Goal: Task Accomplishment & Management: Manage account settings

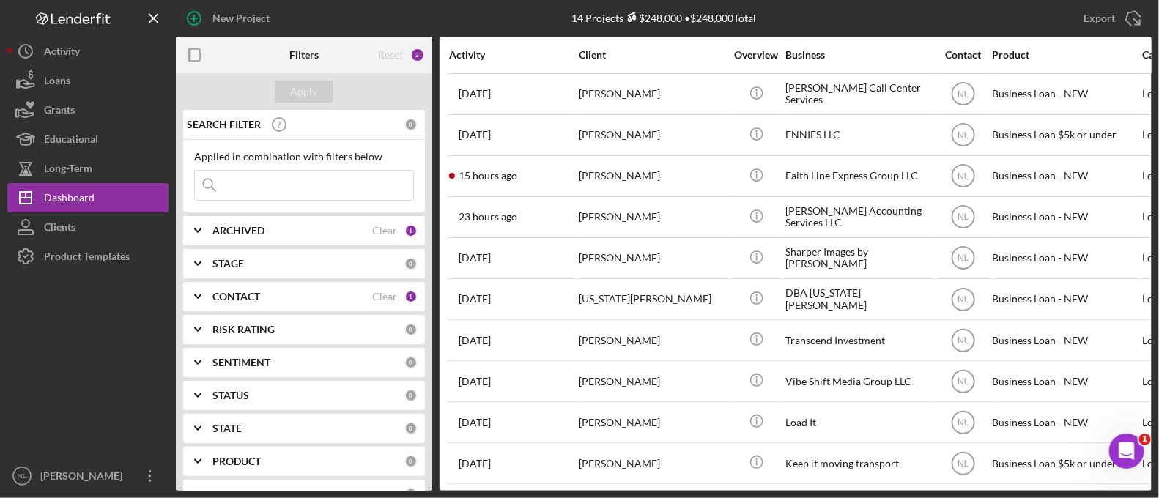
click at [320, 188] on input at bounding box center [304, 185] width 218 height 29
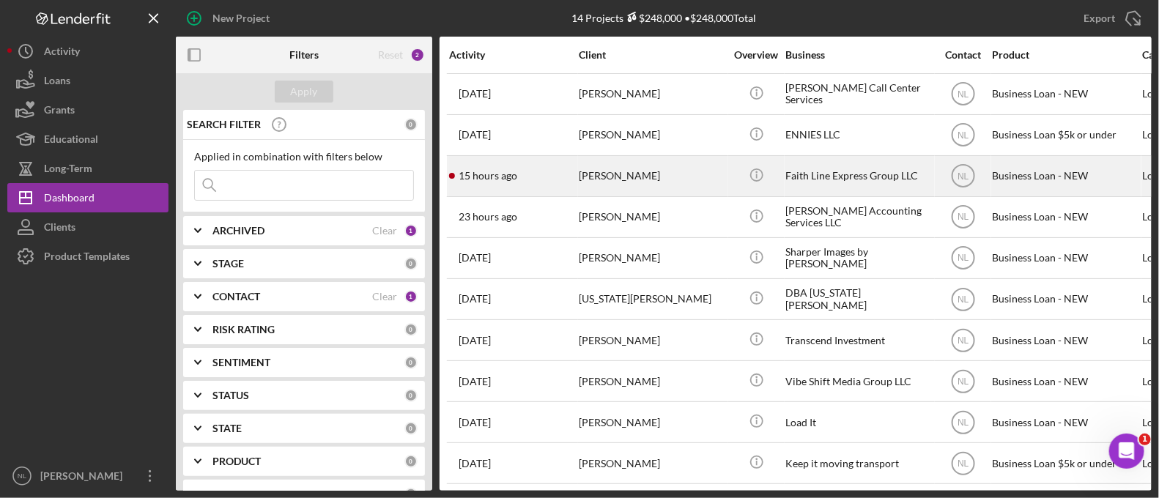
drag, startPoint x: 320, startPoint y: 188, endPoint x: 609, endPoint y: 185, distance: 288.6
click at [609, 185] on div "[PERSON_NAME]" at bounding box center [652, 176] width 146 height 39
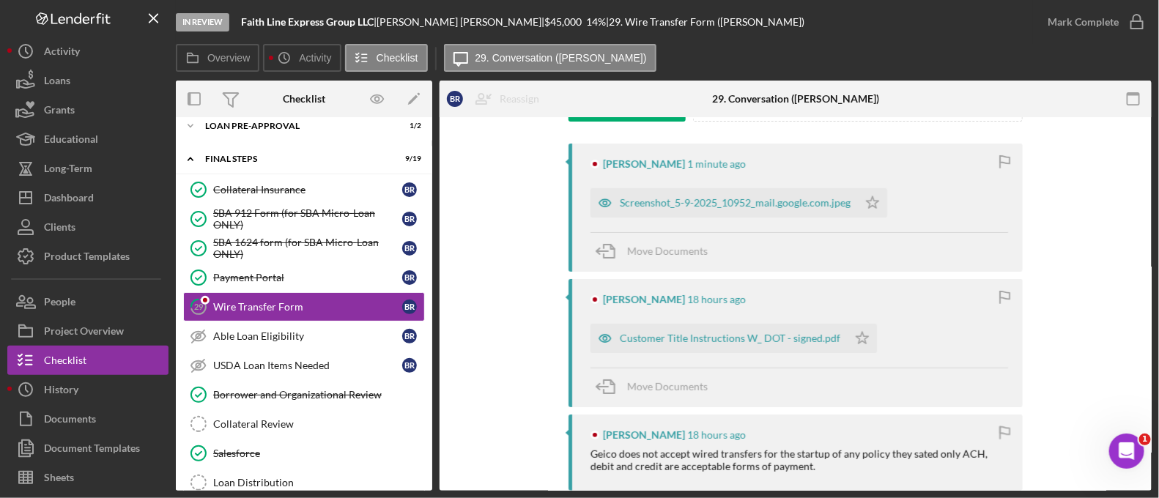
scroll to position [264, 0]
click at [699, 335] on div "Customer Title Instructions W_ DOT - signed.pdf" at bounding box center [730, 336] width 220 height 12
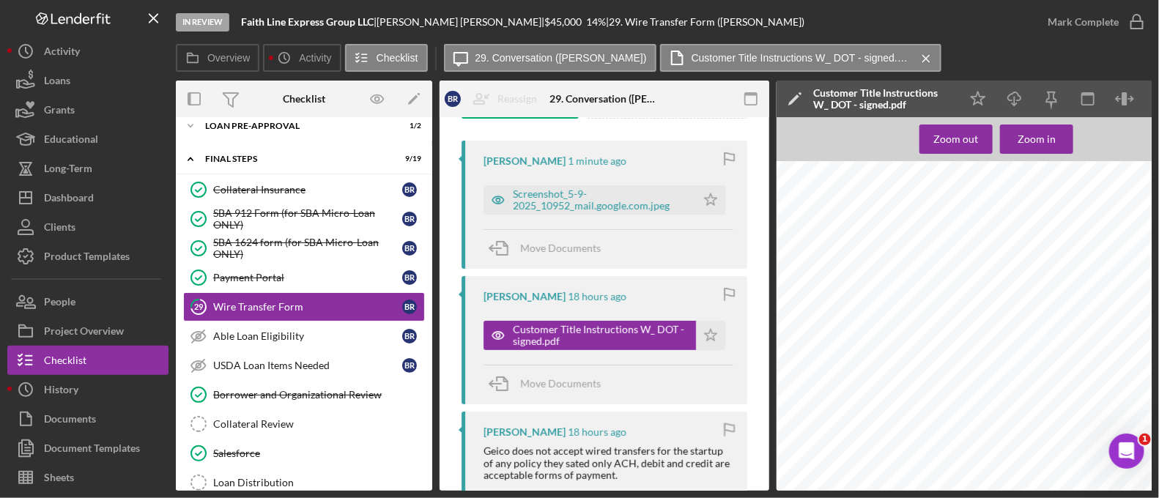
scroll to position [0, 64]
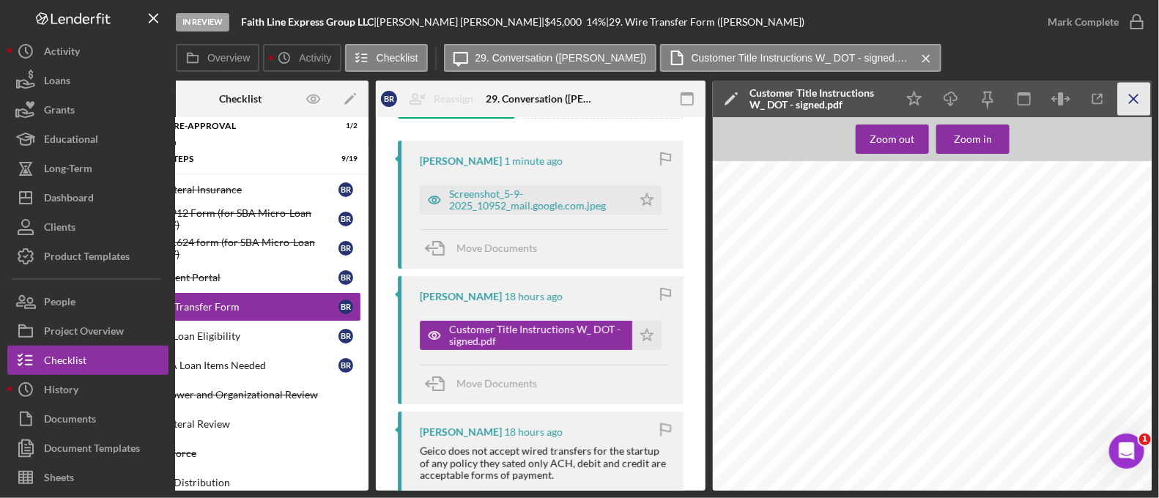
click at [1119, 97] on icon "Icon/Menu Close" at bounding box center [1134, 99] width 33 height 33
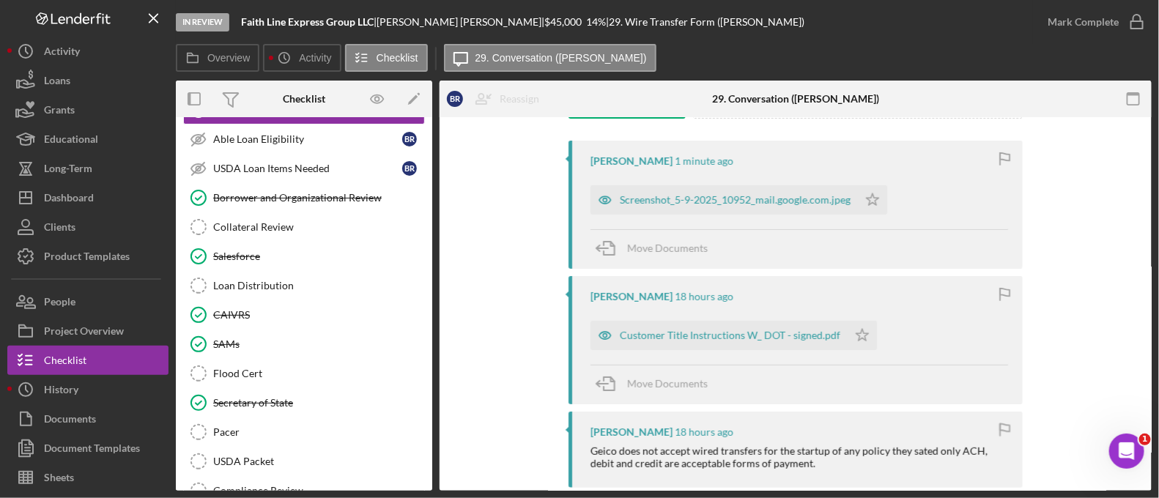
scroll to position [0, 0]
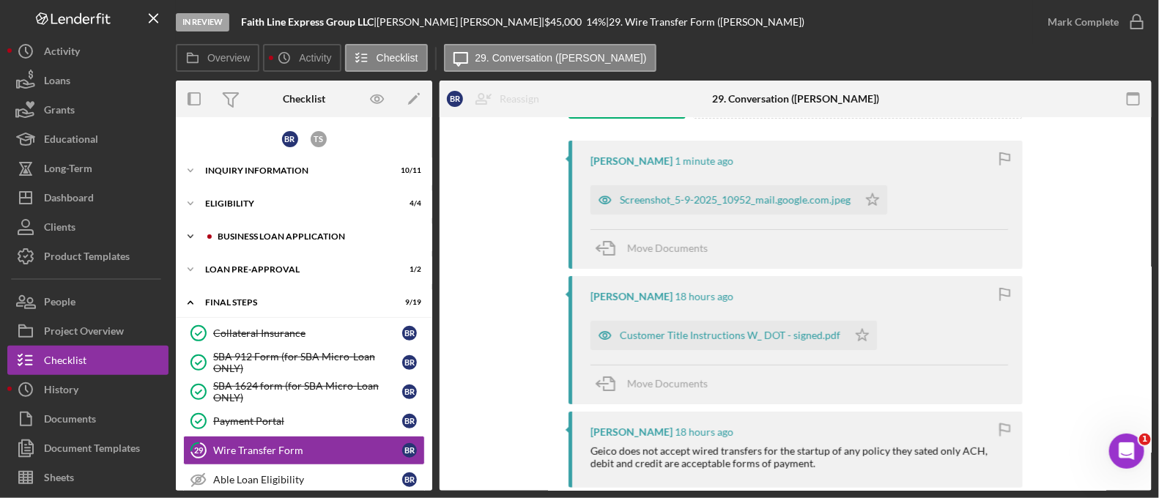
click at [290, 225] on div "Icon/Expander BUSINESS LOAN APPLICATION 24 / 27" at bounding box center [304, 236] width 256 height 29
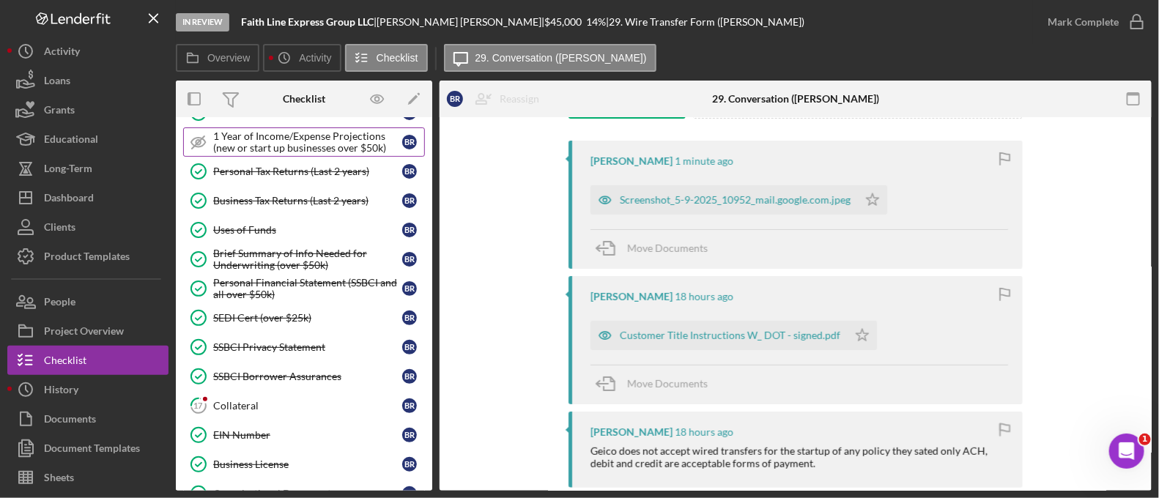
scroll to position [220, 0]
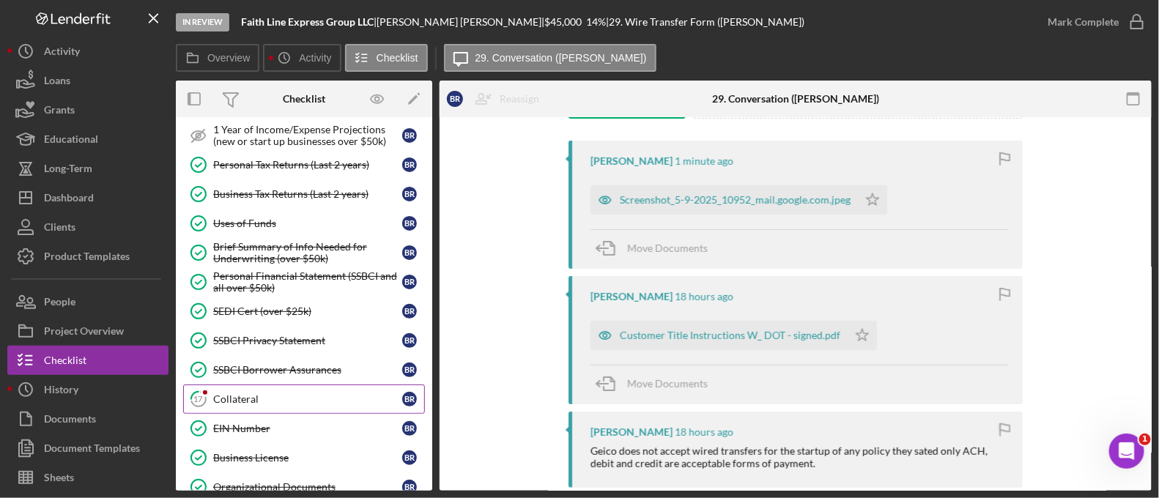
click at [288, 393] on div "Collateral" at bounding box center [307, 399] width 189 height 12
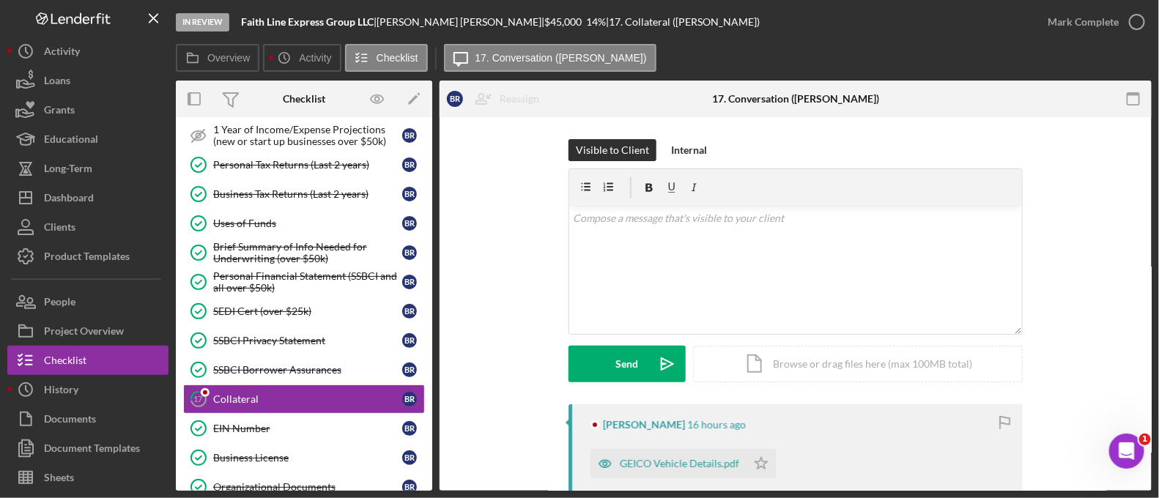
scroll to position [219, 0]
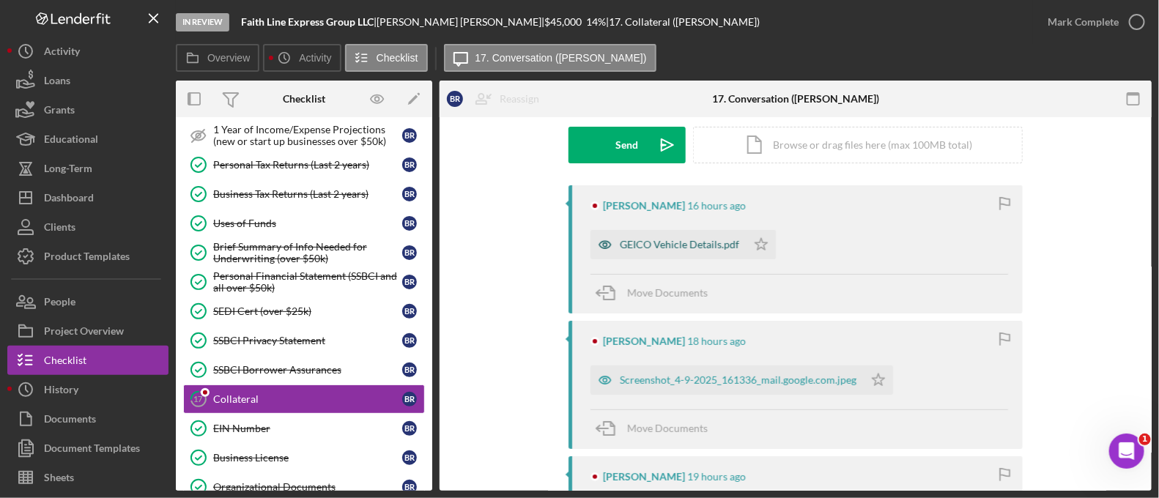
click at [680, 256] on div "GEICO Vehicle Details.pdf" at bounding box center [668, 244] width 156 height 29
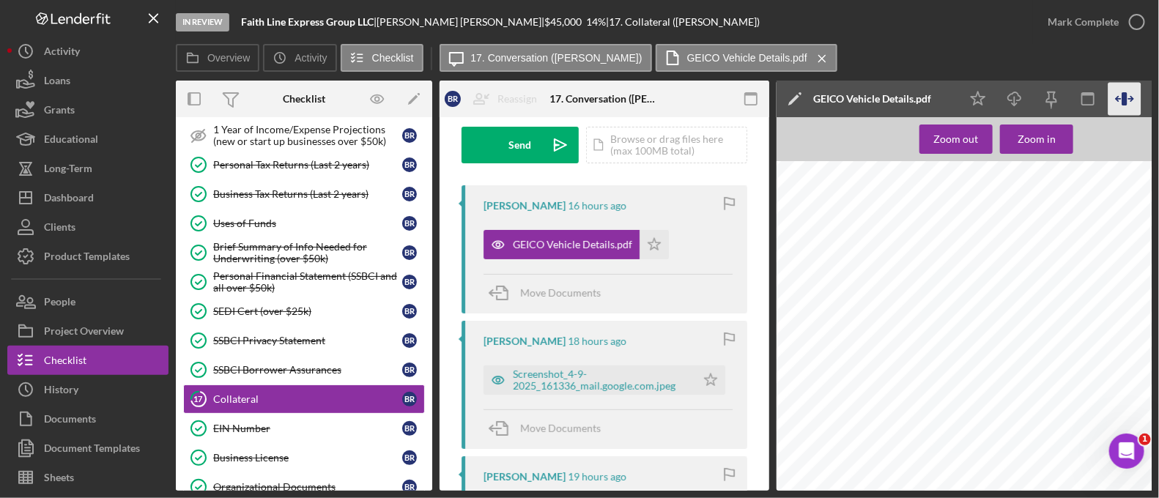
scroll to position [0, 64]
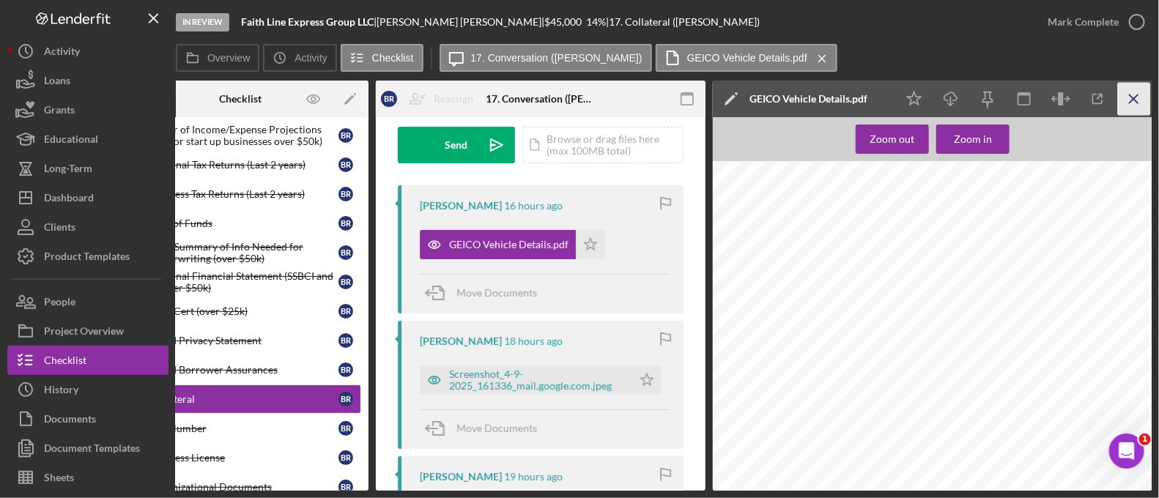
click at [1133, 100] on line "button" at bounding box center [1133, 98] width 8 height 8
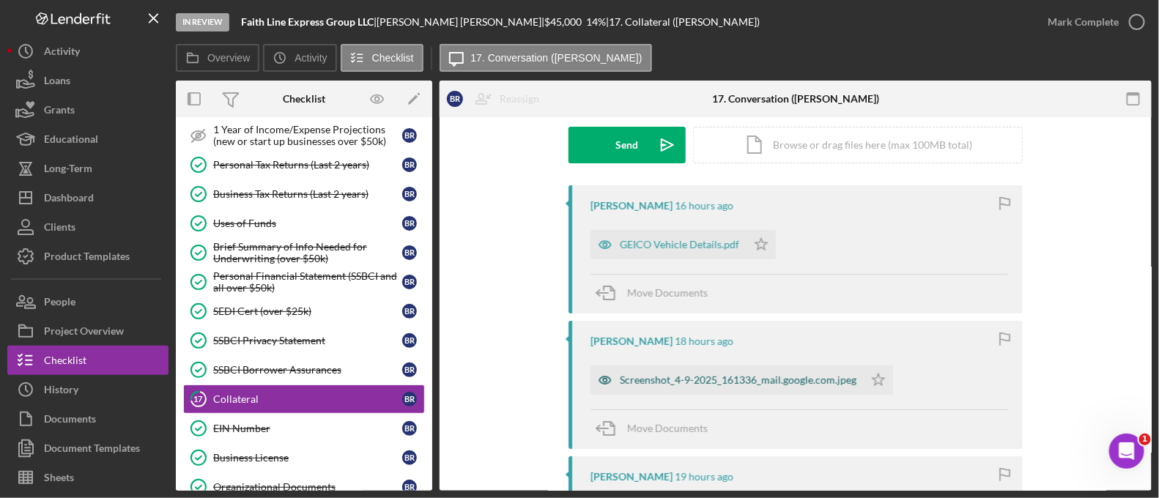
click at [674, 385] on div "Screenshot_4-9-2025_161336_mail.google.com.jpeg" at bounding box center [738, 380] width 237 height 12
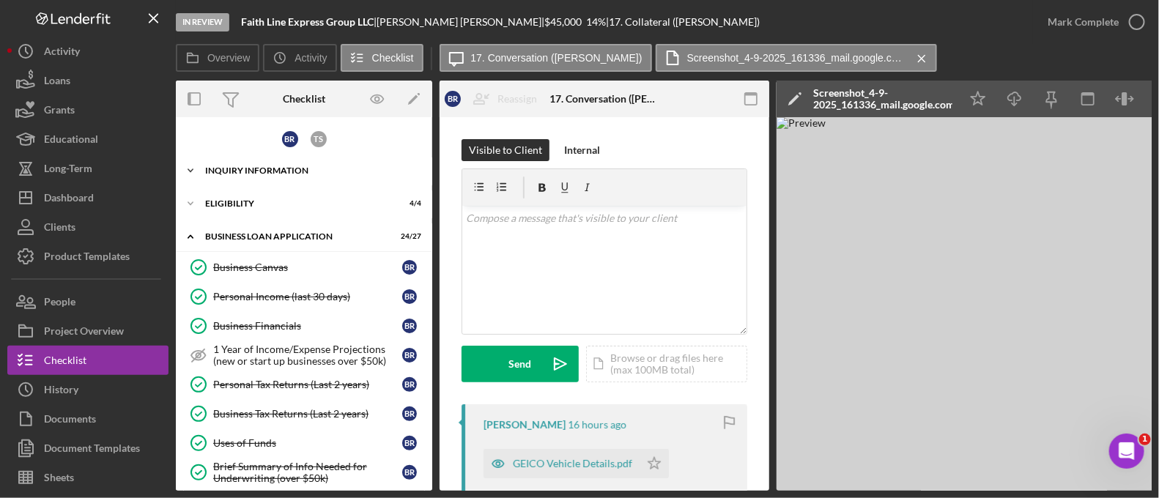
click at [255, 171] on div "INQUIRY INFORMATION" at bounding box center [309, 170] width 209 height 9
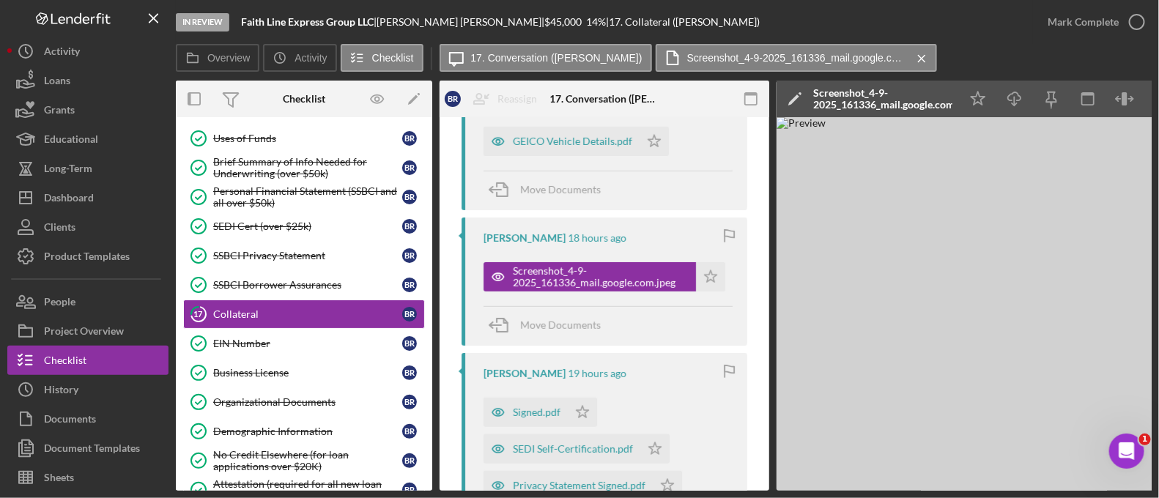
scroll to position [323, 0]
click at [1008, 97] on icon "Icon/Download" at bounding box center [1014, 99] width 33 height 33
click at [563, 141] on div "GEICO Vehicle Details.pdf" at bounding box center [572, 141] width 119 height 12
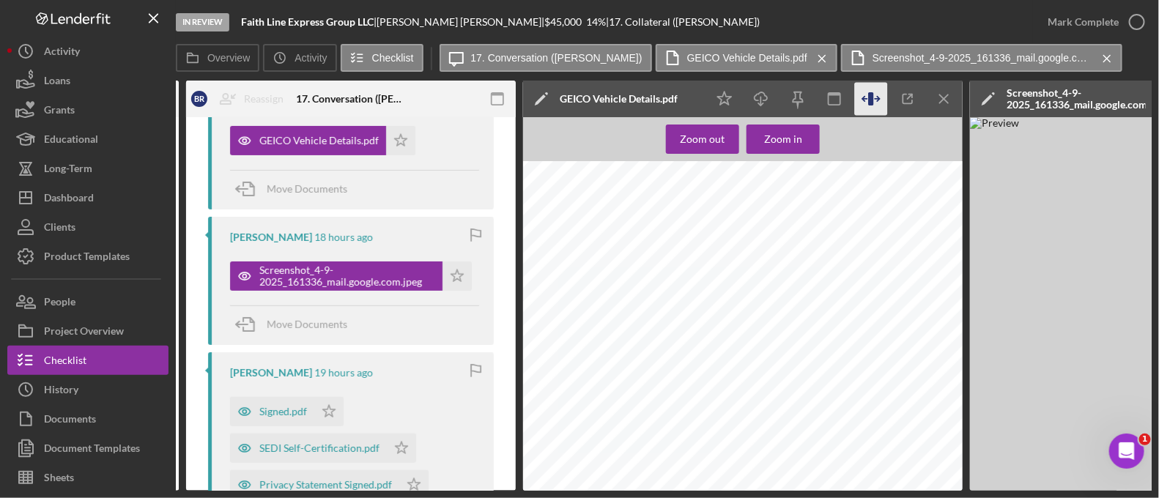
scroll to position [0, 256]
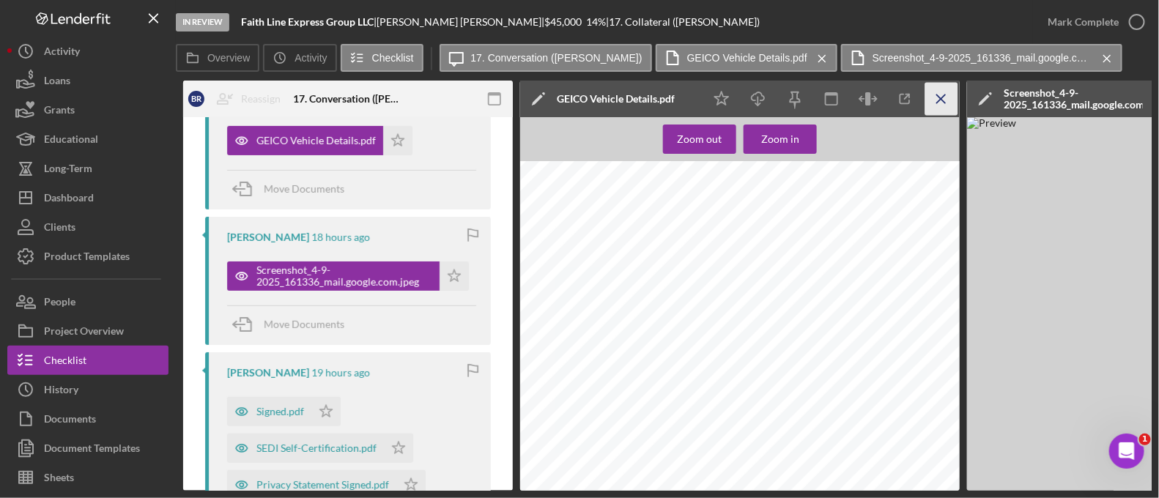
click at [952, 97] on icon "Icon/Menu Close" at bounding box center [941, 99] width 33 height 33
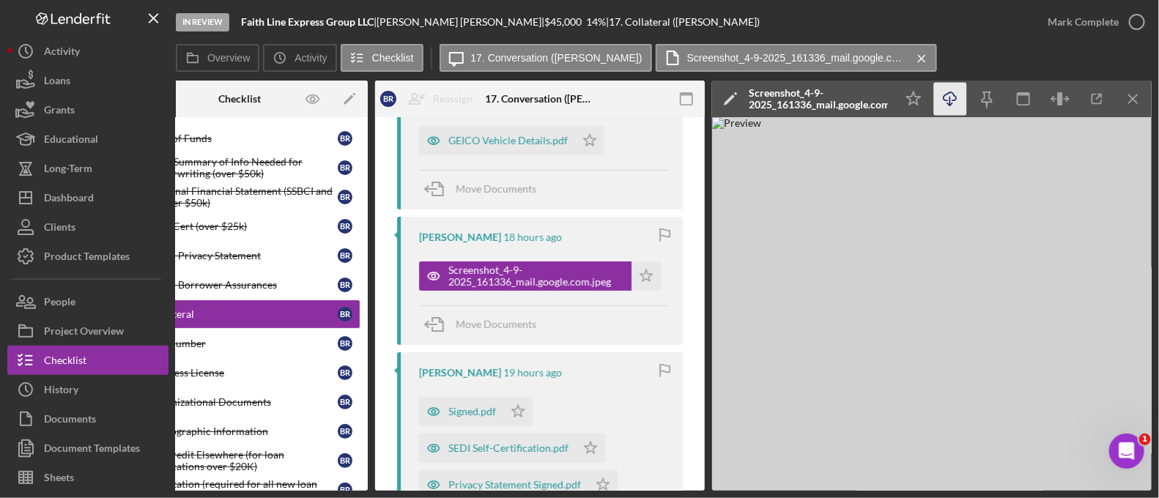
scroll to position [0, 64]
click at [1129, 93] on icon "Icon/Menu Close" at bounding box center [1134, 99] width 33 height 33
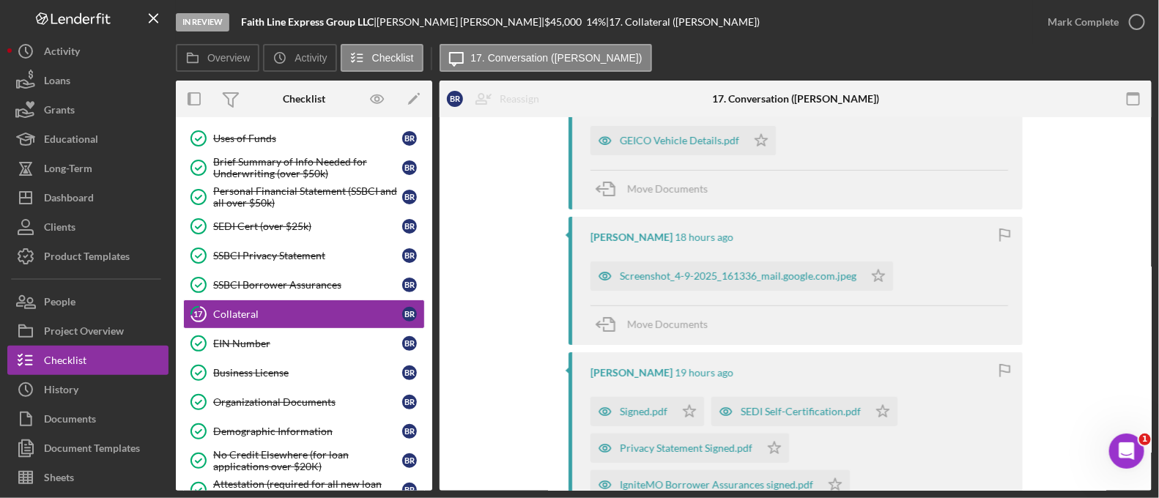
scroll to position [431, 0]
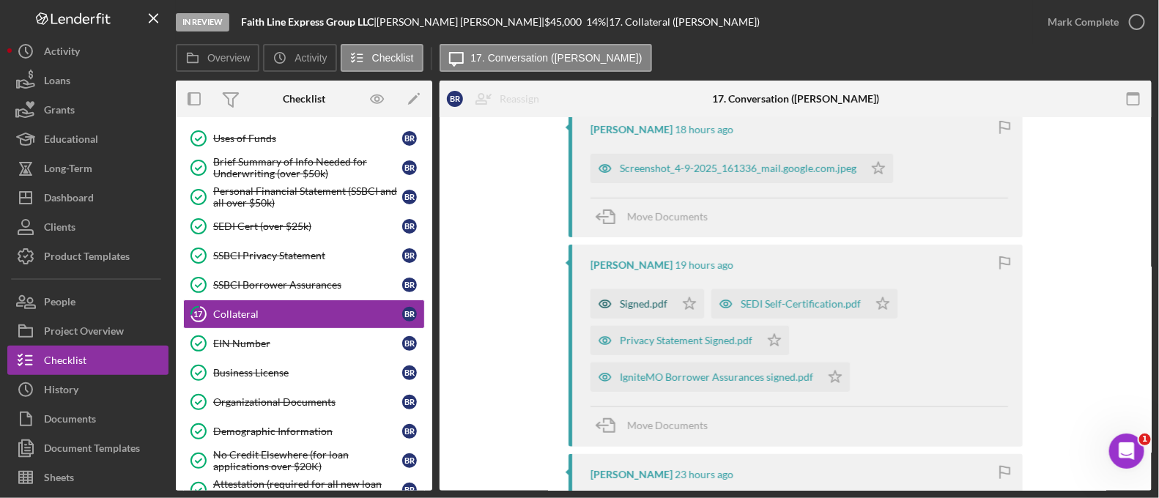
click at [646, 303] on div "Signed.pdf" at bounding box center [644, 304] width 48 height 12
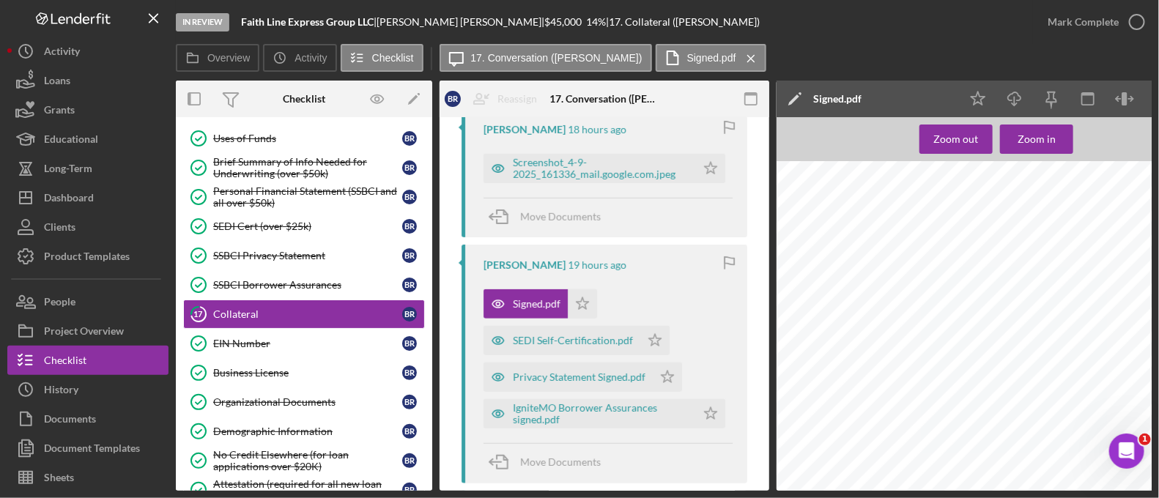
scroll to position [0, 64]
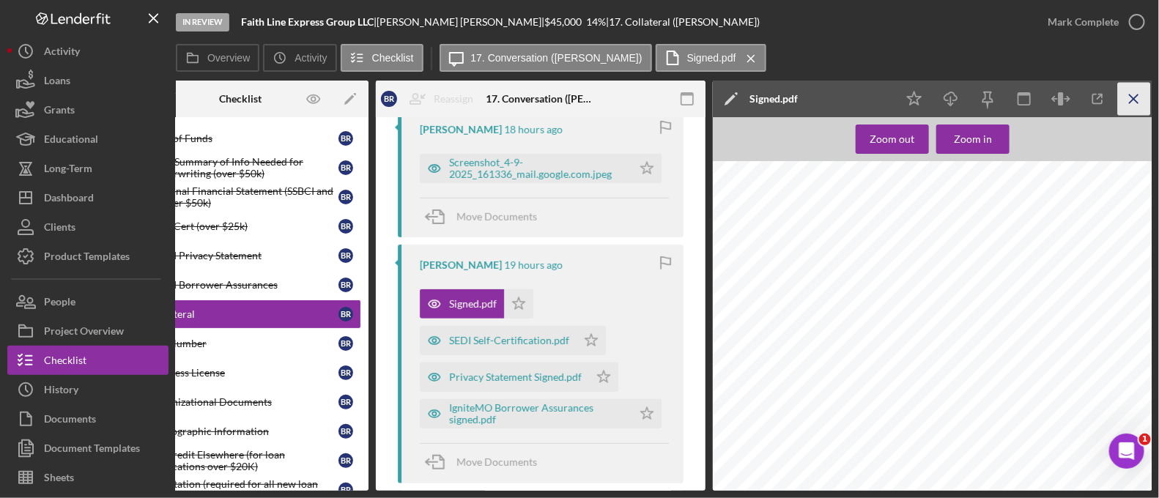
click at [1131, 111] on icon "Icon/Menu Close" at bounding box center [1134, 99] width 33 height 33
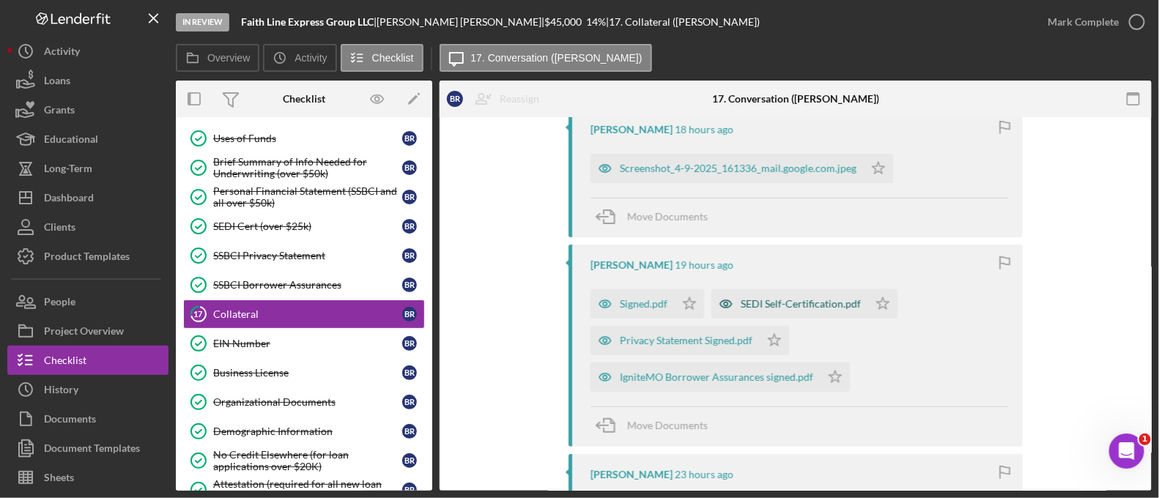
click at [759, 311] on div "SEDI Self-Certification.pdf" at bounding box center [789, 303] width 157 height 29
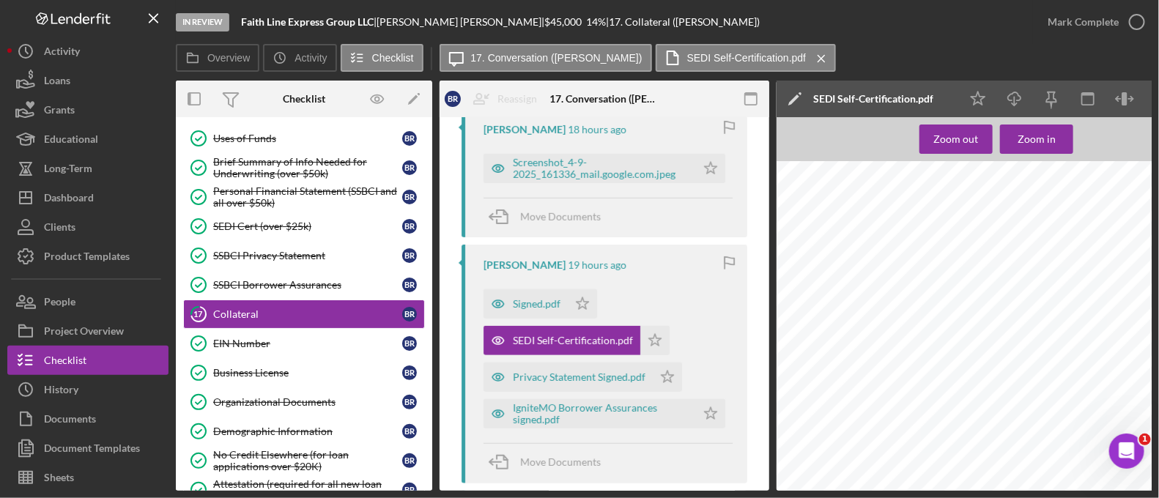
scroll to position [0, 64]
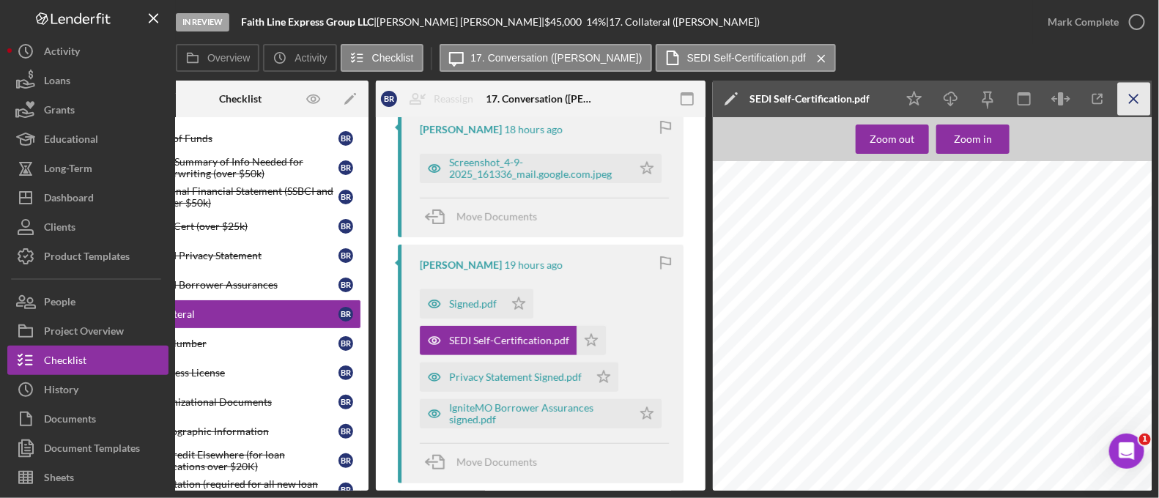
click at [1132, 95] on icon "Icon/Menu Close" at bounding box center [1134, 99] width 33 height 33
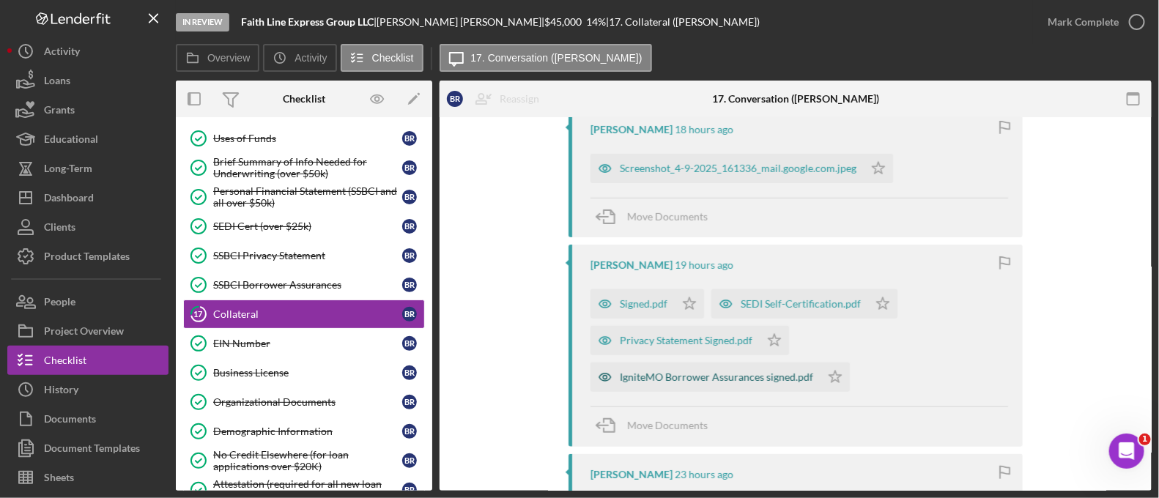
scroll to position [519, 0]
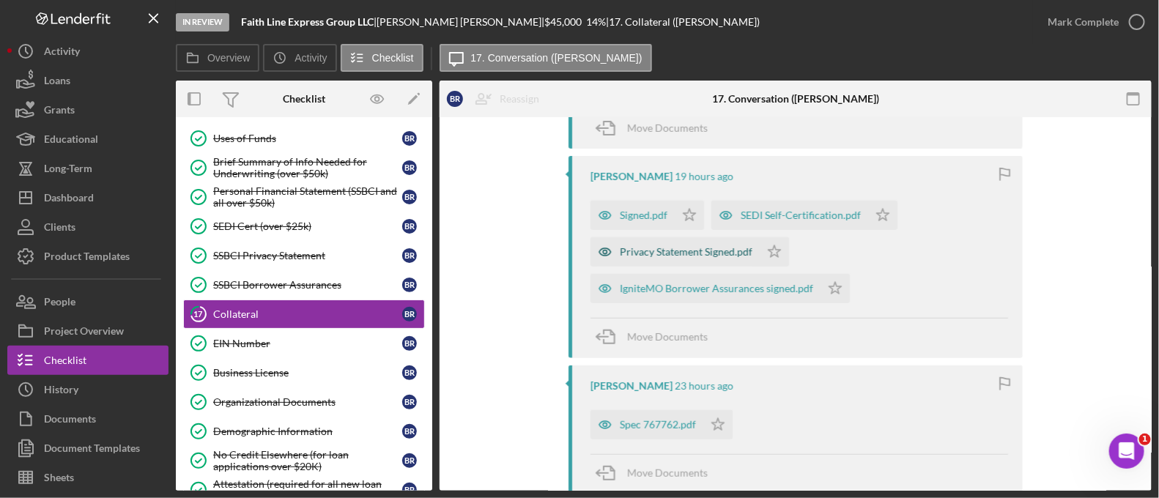
click at [672, 252] on div "Privacy Statement Signed.pdf" at bounding box center [686, 252] width 133 height 12
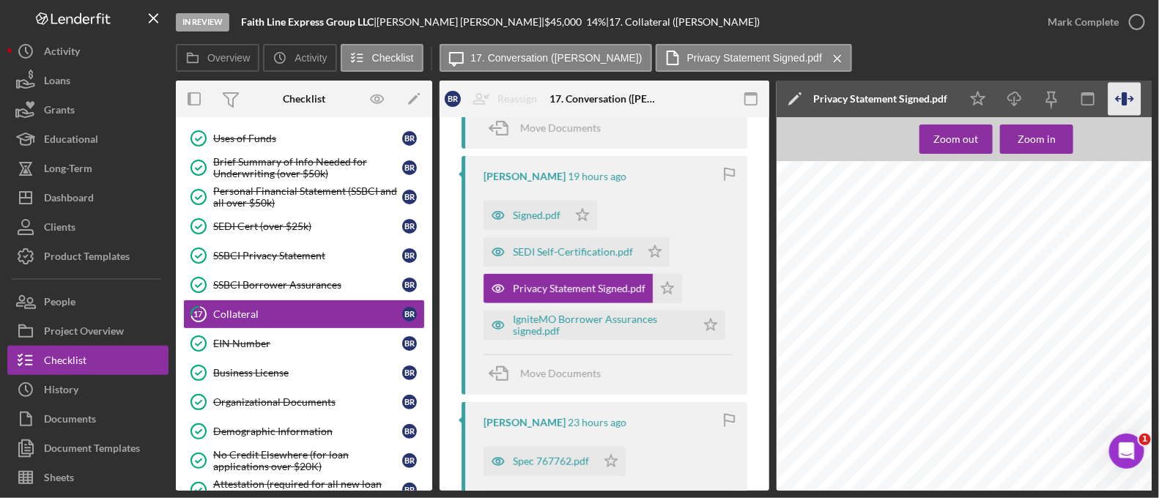
scroll to position [0, 64]
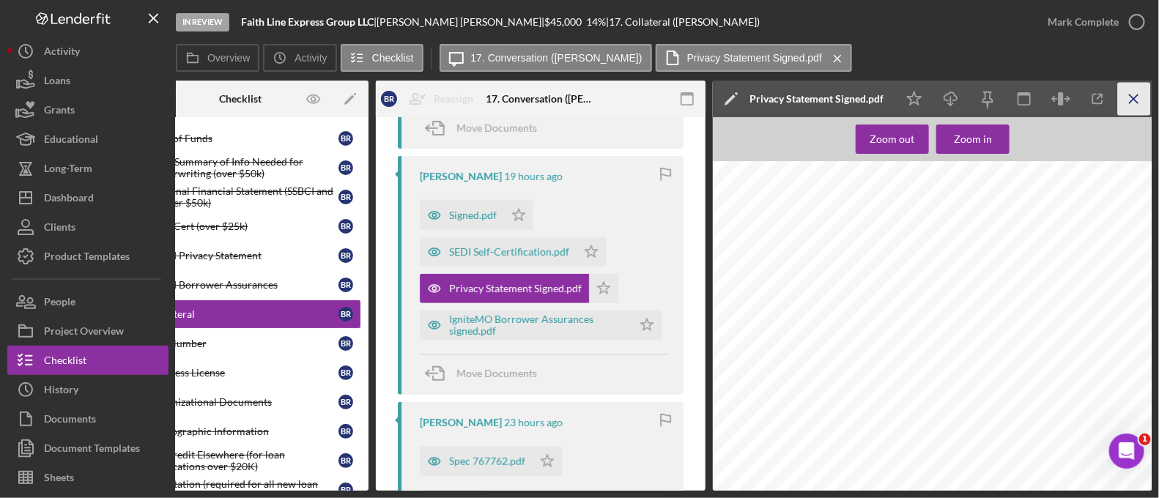
click at [1142, 111] on icon "Icon/Menu Close" at bounding box center [1134, 99] width 33 height 33
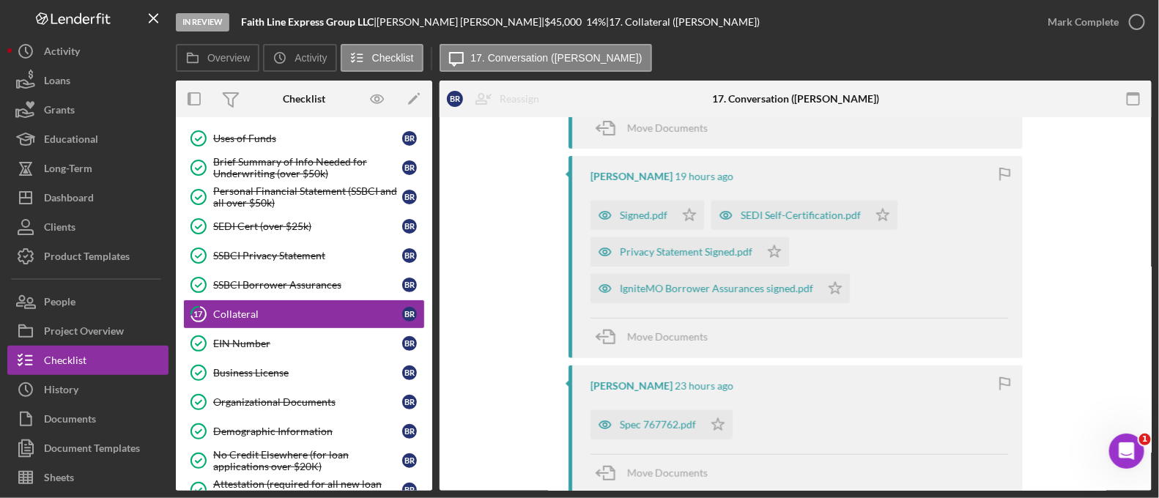
scroll to position [0, 0]
click at [1142, 111] on icon "button" at bounding box center [1133, 99] width 33 height 33
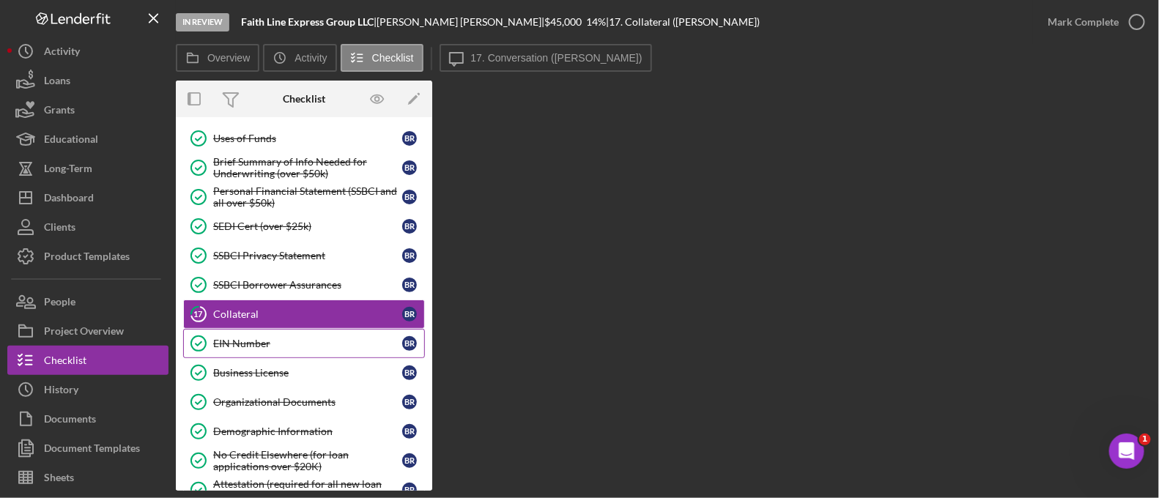
click at [235, 329] on link "EIN Number EIN Number B R" at bounding box center [304, 343] width 242 height 29
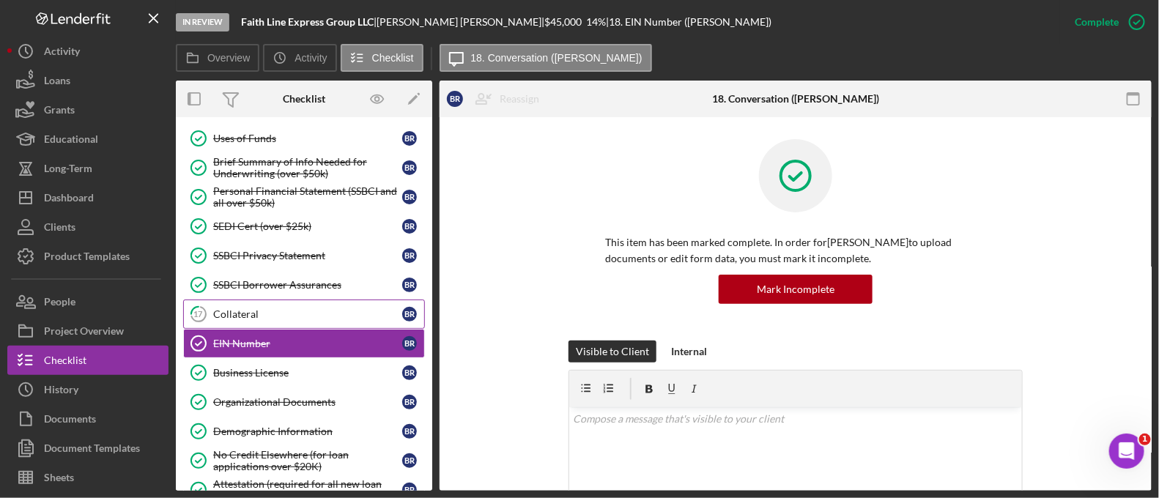
click at [232, 314] on link "17 Collateral B R" at bounding box center [304, 314] width 242 height 29
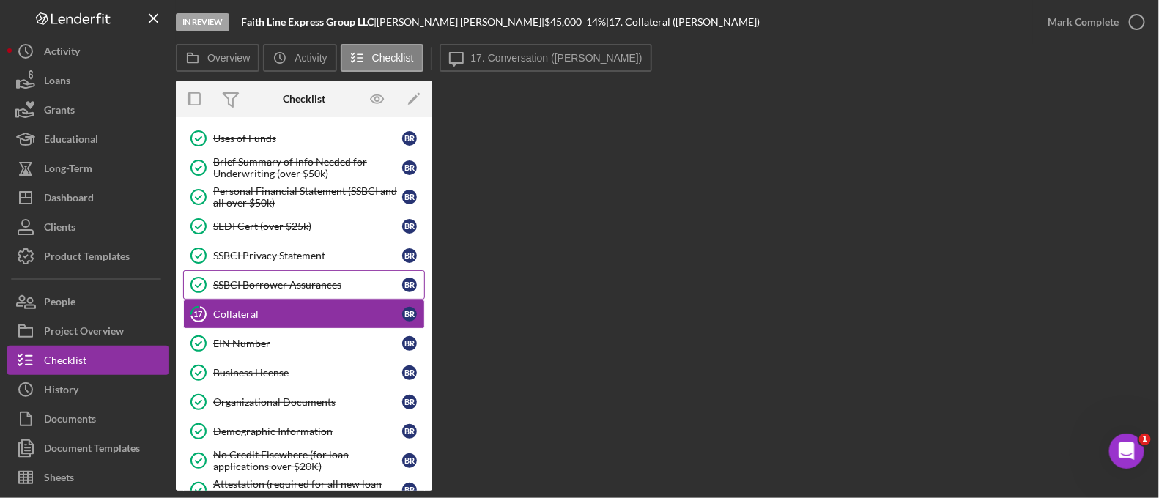
click at [283, 289] on link "SSBCI Borrower Assurances SSBCI Borrower Assurances B R" at bounding box center [304, 284] width 242 height 29
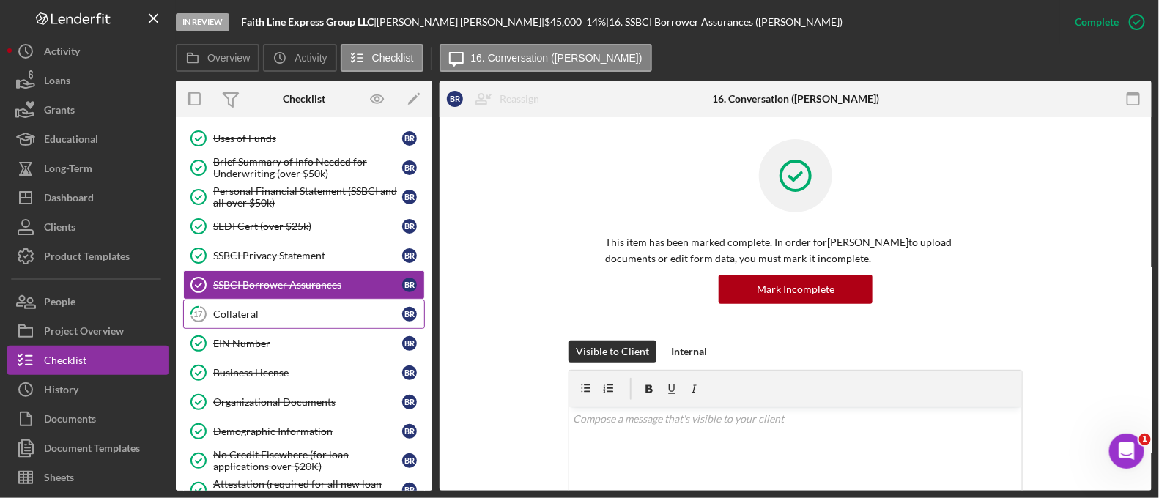
click at [270, 311] on div "Collateral" at bounding box center [307, 314] width 189 height 12
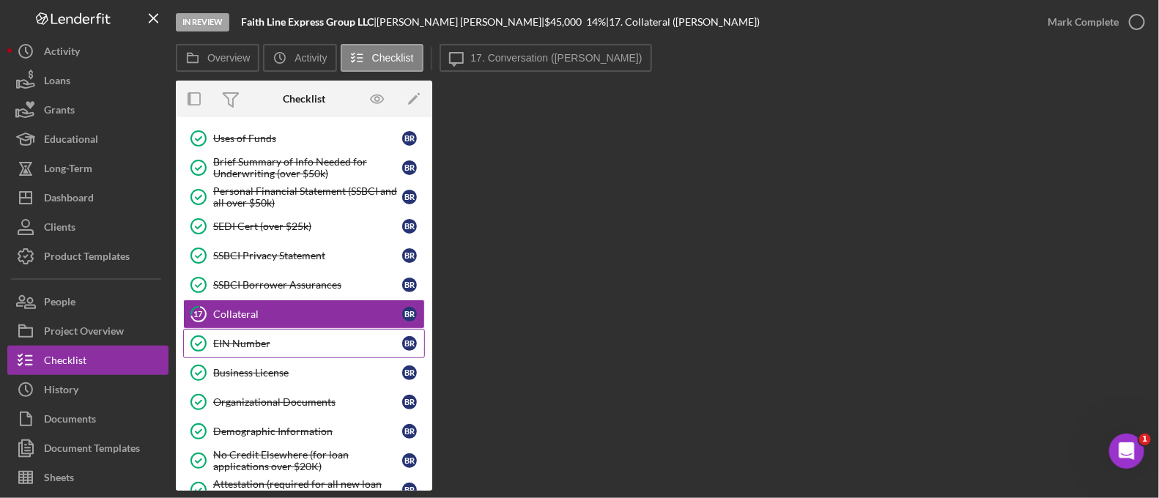
click at [282, 329] on link "EIN Number EIN Number B R" at bounding box center [304, 343] width 242 height 29
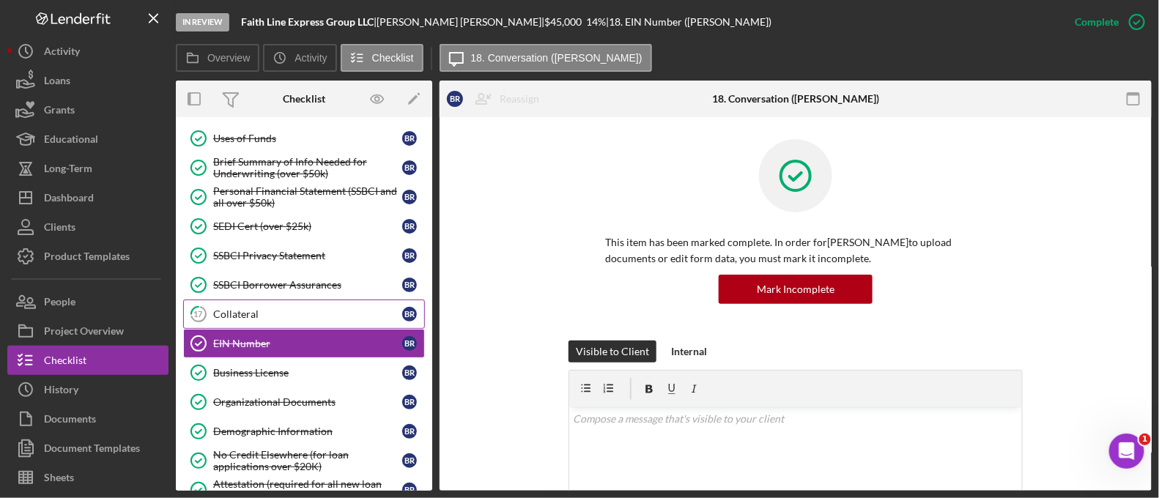
click at [272, 308] on div "Collateral" at bounding box center [307, 314] width 189 height 12
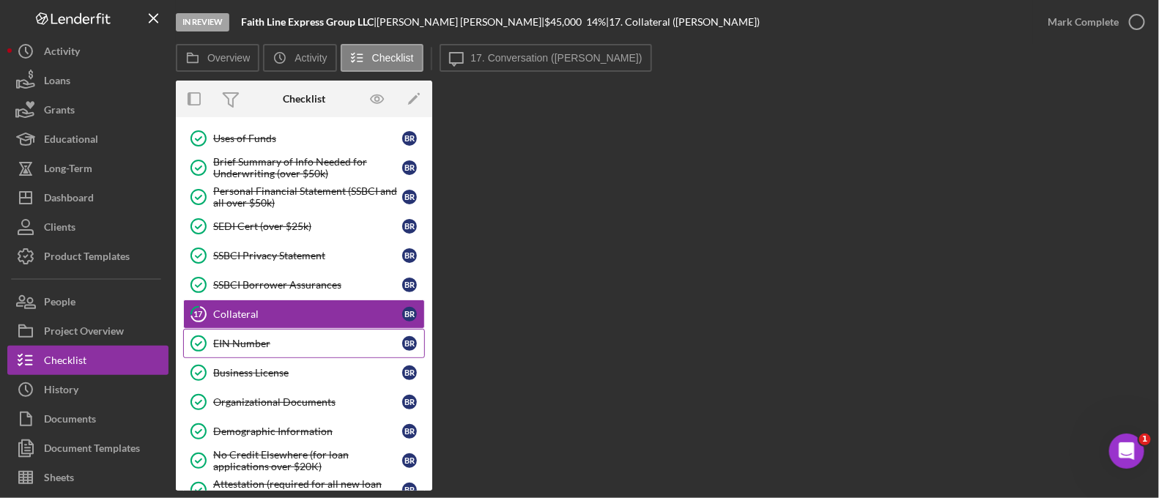
click at [280, 338] on div "EIN Number" at bounding box center [307, 344] width 189 height 12
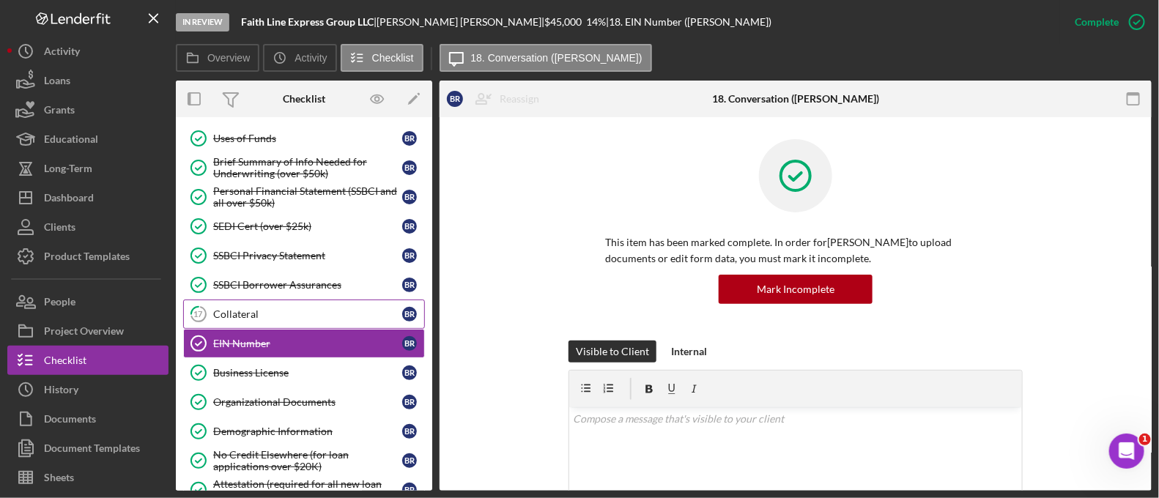
click at [264, 308] on div "Collateral" at bounding box center [307, 314] width 189 height 12
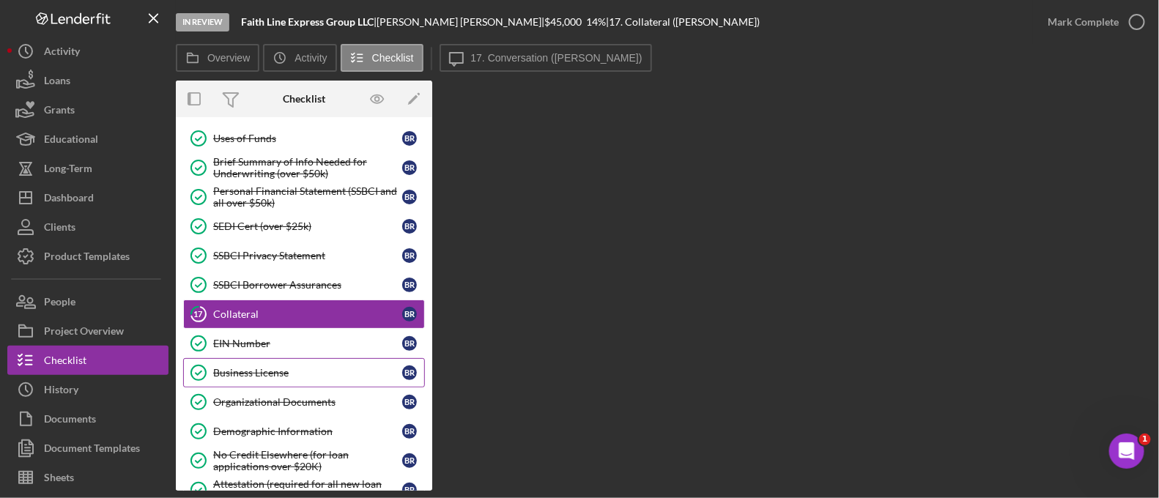
click at [278, 358] on link "Business License Business License B R" at bounding box center [304, 372] width 242 height 29
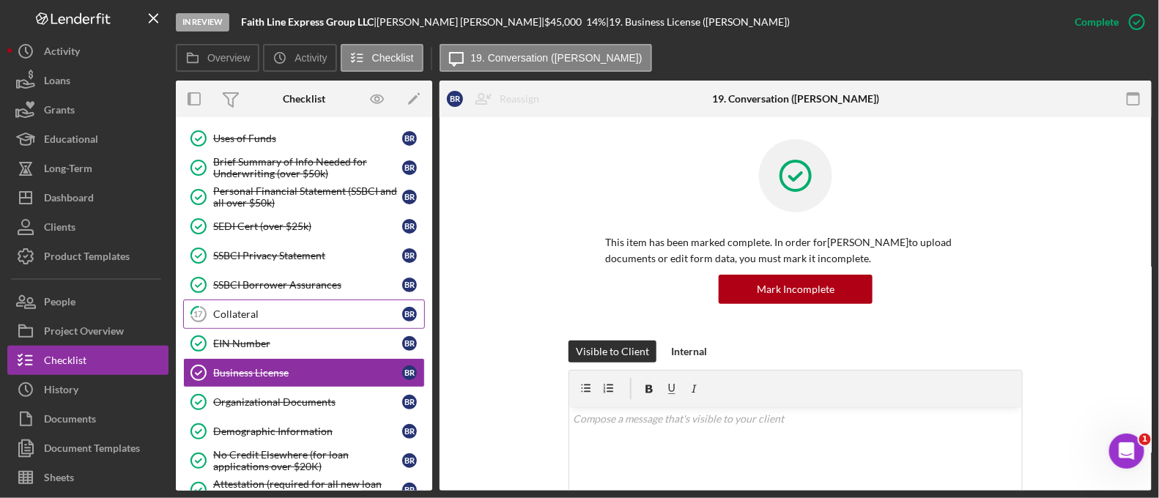
click at [257, 308] on div "Collateral" at bounding box center [307, 314] width 189 height 12
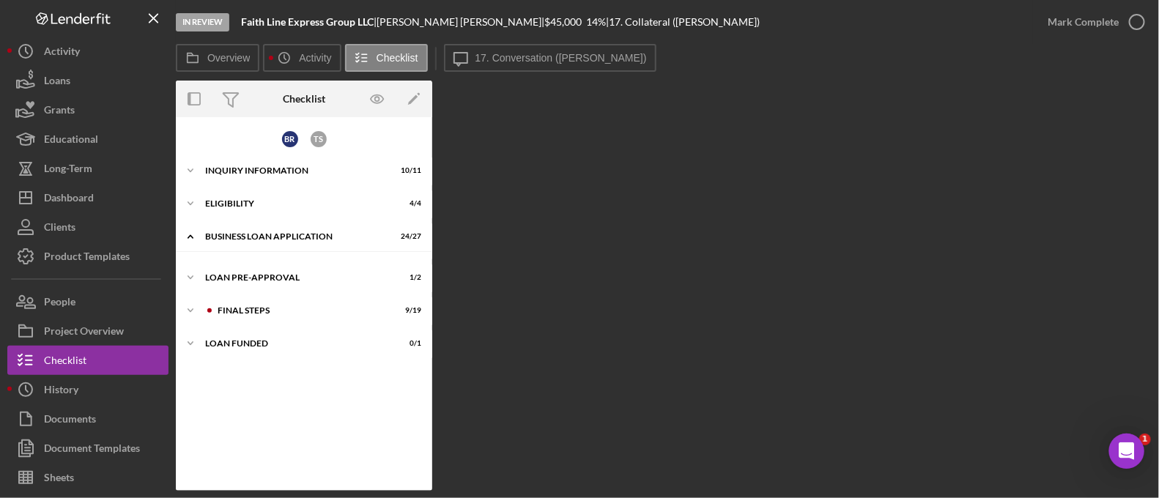
scroll to position [311, 0]
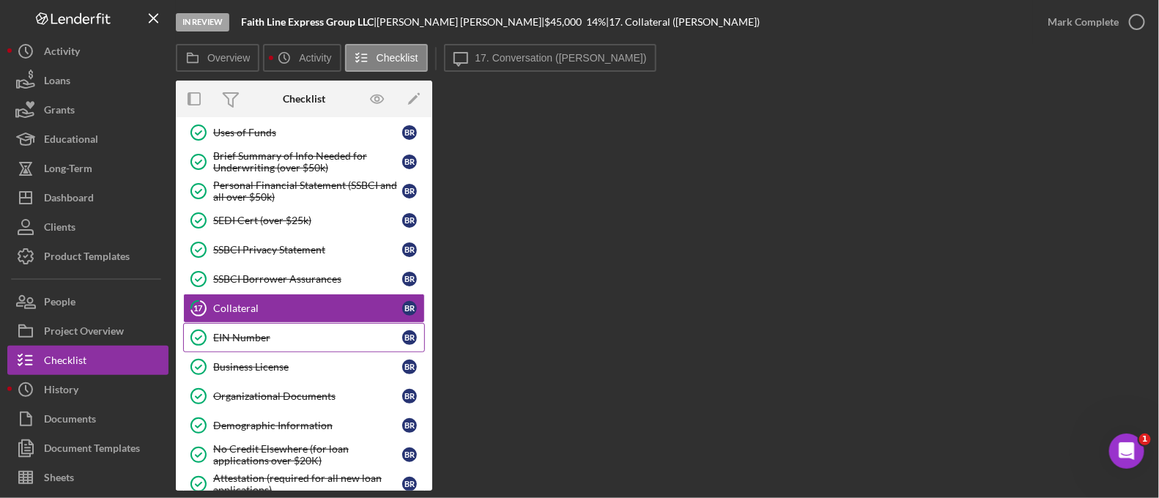
click at [274, 332] on div "EIN Number" at bounding box center [307, 338] width 189 height 12
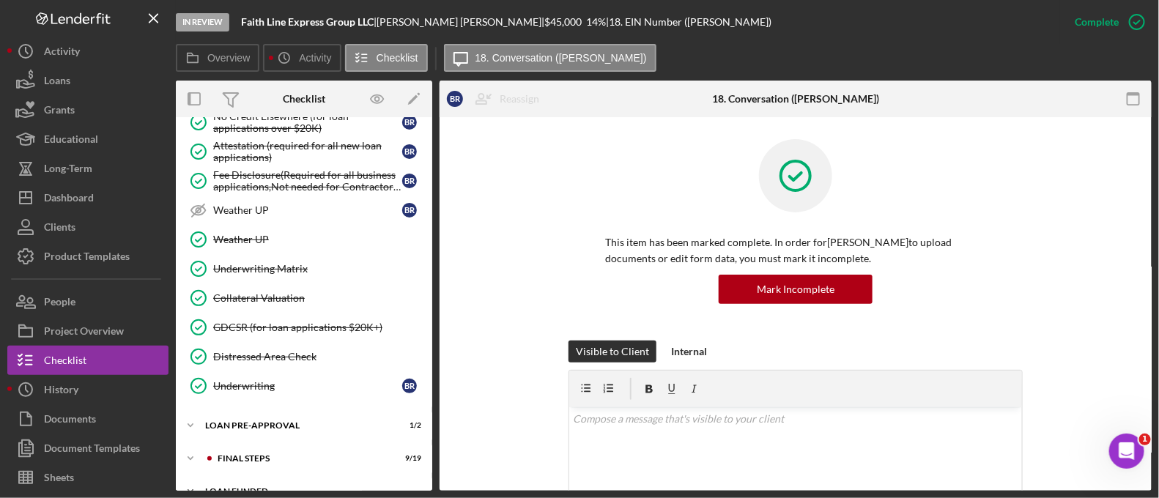
scroll to position [655, 0]
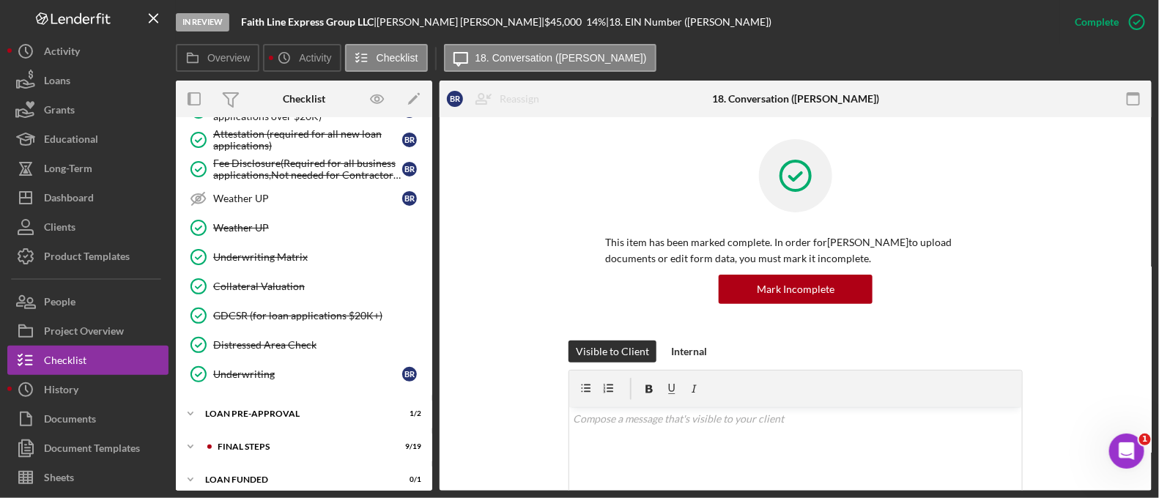
click at [256, 442] on div "FINAL STEPS" at bounding box center [316, 446] width 196 height 9
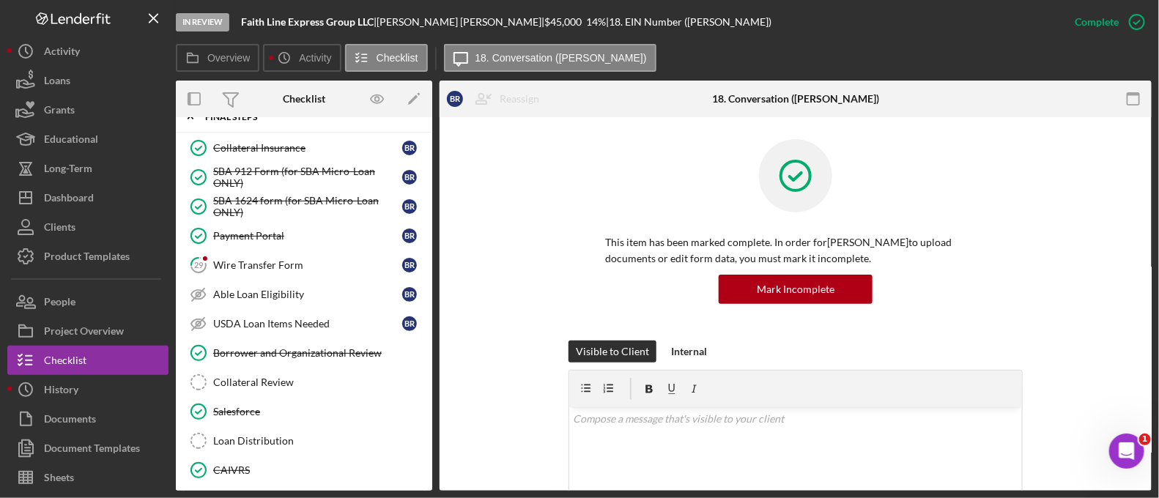
scroll to position [975, 0]
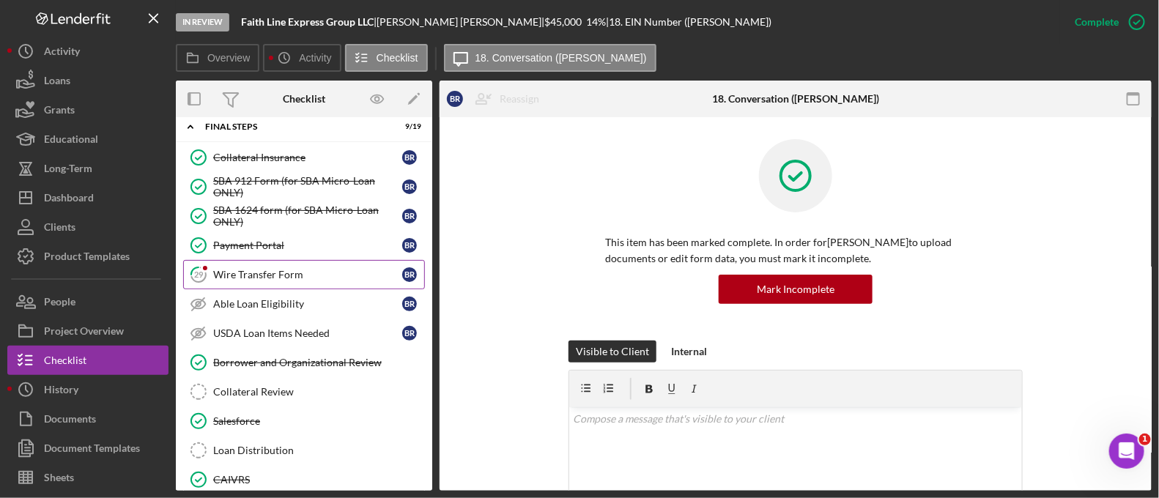
click at [252, 270] on div "Wire Transfer Form" at bounding box center [307, 275] width 189 height 12
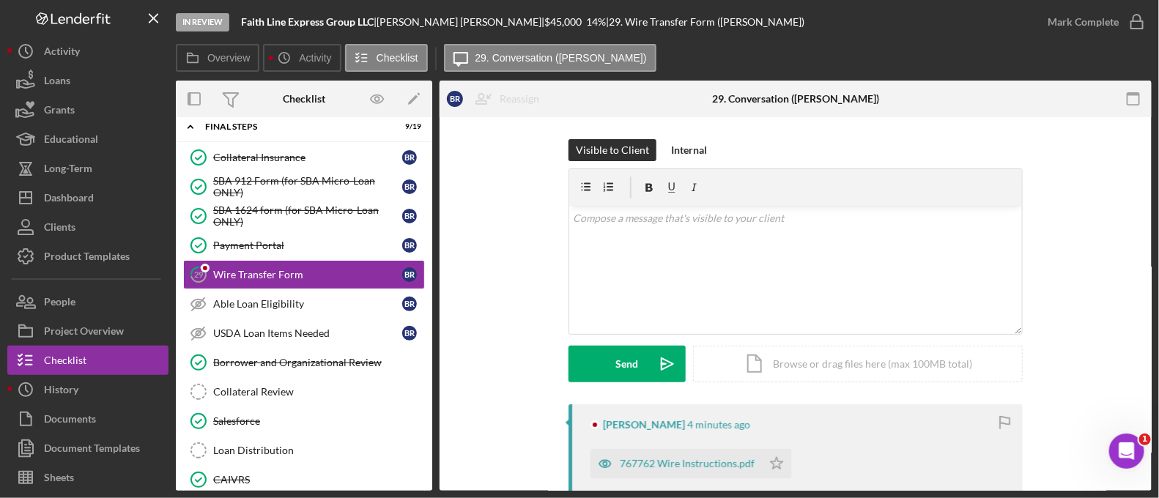
scroll to position [150, 0]
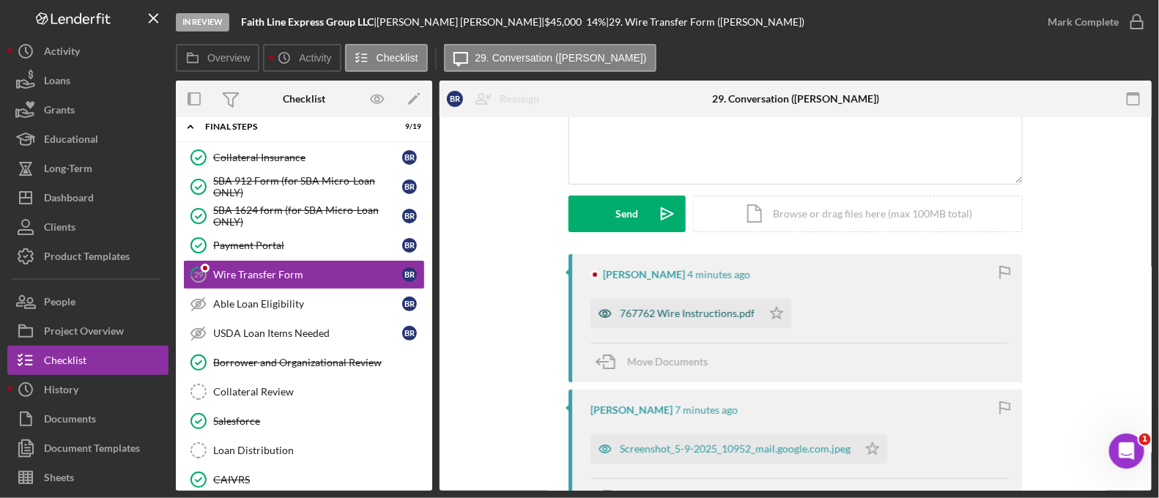
click at [670, 313] on div "767762 Wire Instructions.pdf" at bounding box center [687, 314] width 135 height 12
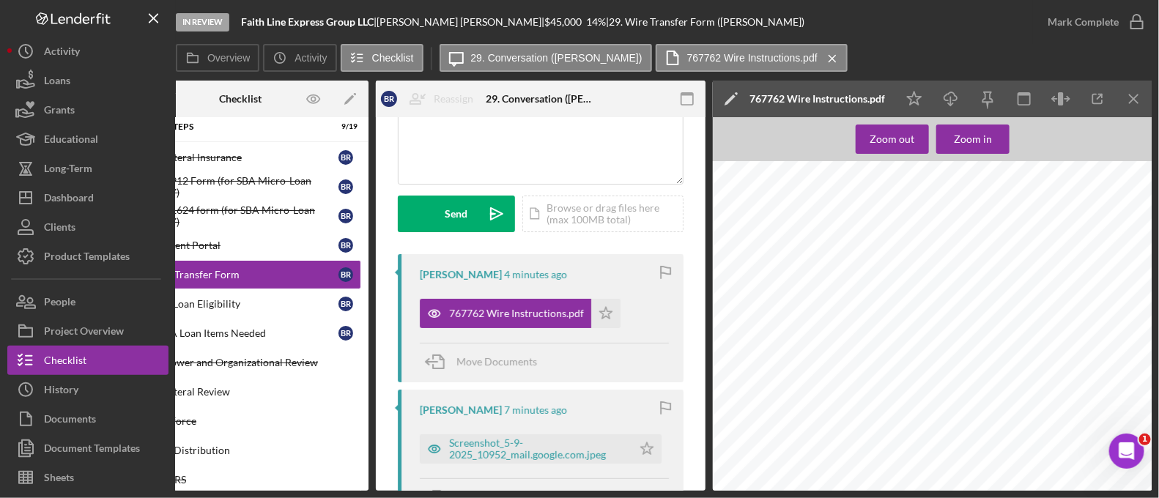
scroll to position [268, 22]
click at [1134, 86] on icon "Icon/Menu Close" at bounding box center [1134, 99] width 33 height 33
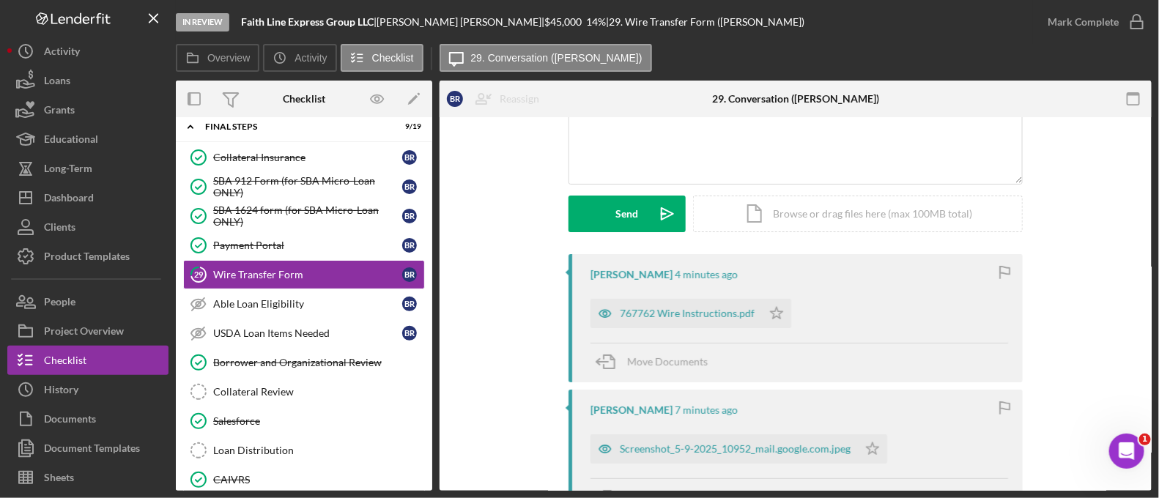
scroll to position [0, 0]
click at [707, 448] on div "Screenshot_5-9-2025_10952_mail.google.com.jpeg" at bounding box center [735, 449] width 231 height 12
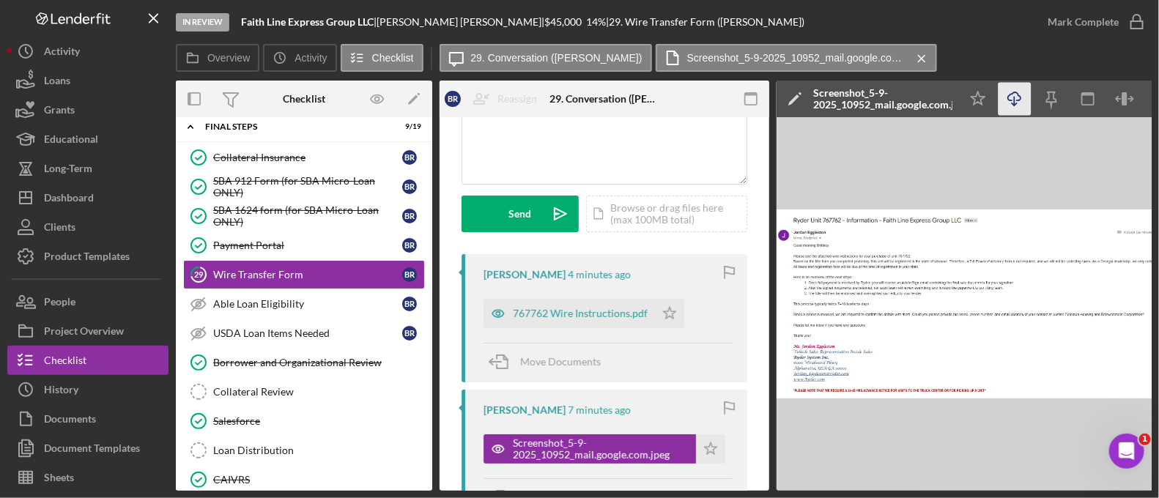
click at [1007, 97] on icon "Icon/Download" at bounding box center [1014, 99] width 33 height 33
click at [117, 199] on button "Icon/Dashboard Dashboard" at bounding box center [87, 197] width 161 height 29
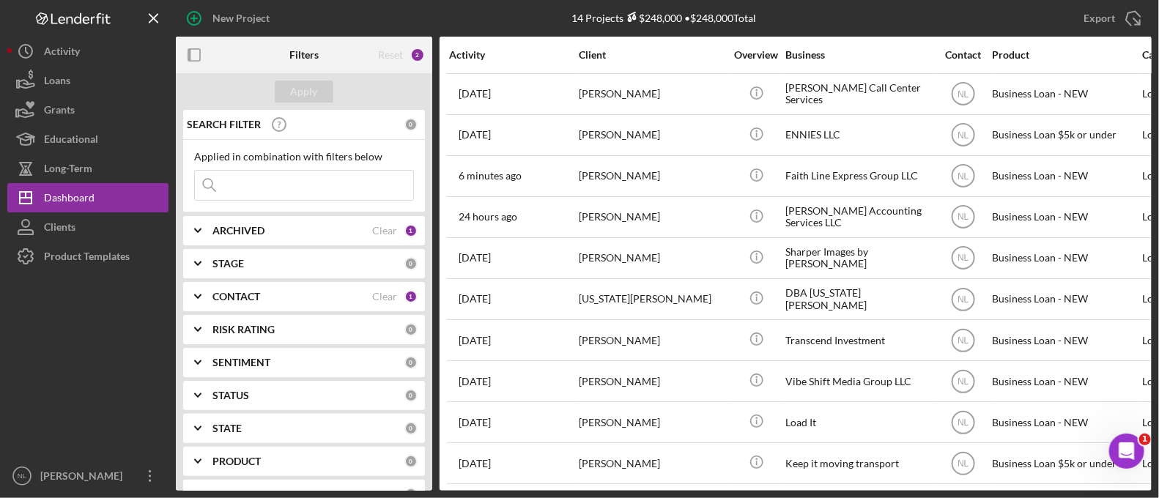
scroll to position [174, 0]
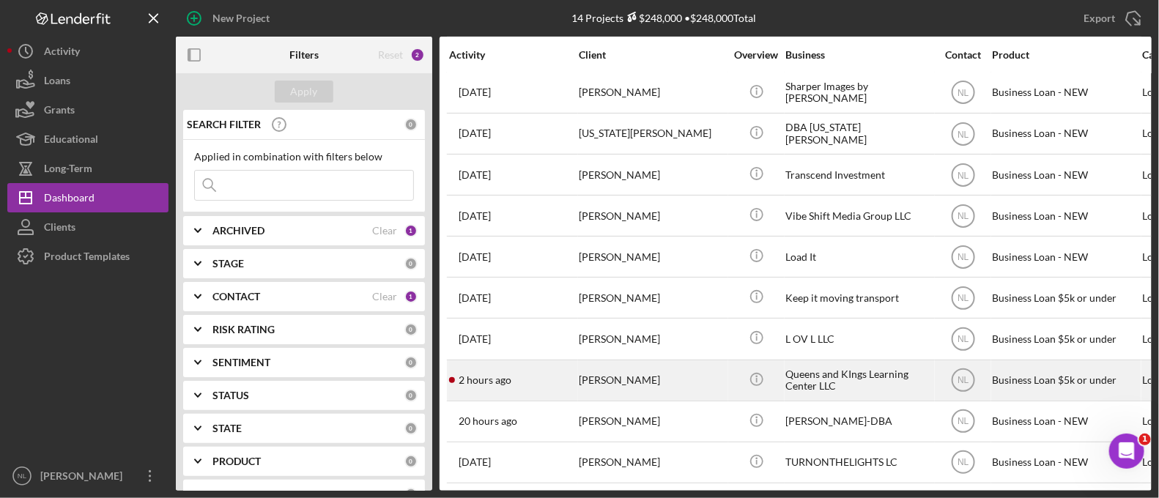
click at [590, 361] on div "[PERSON_NAME]" at bounding box center [652, 380] width 146 height 39
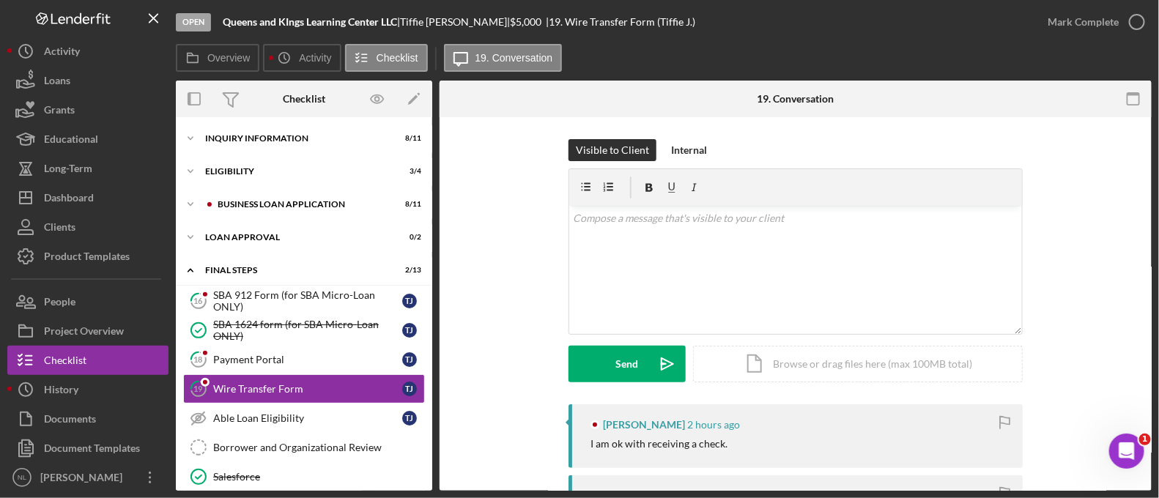
scroll to position [83, 0]
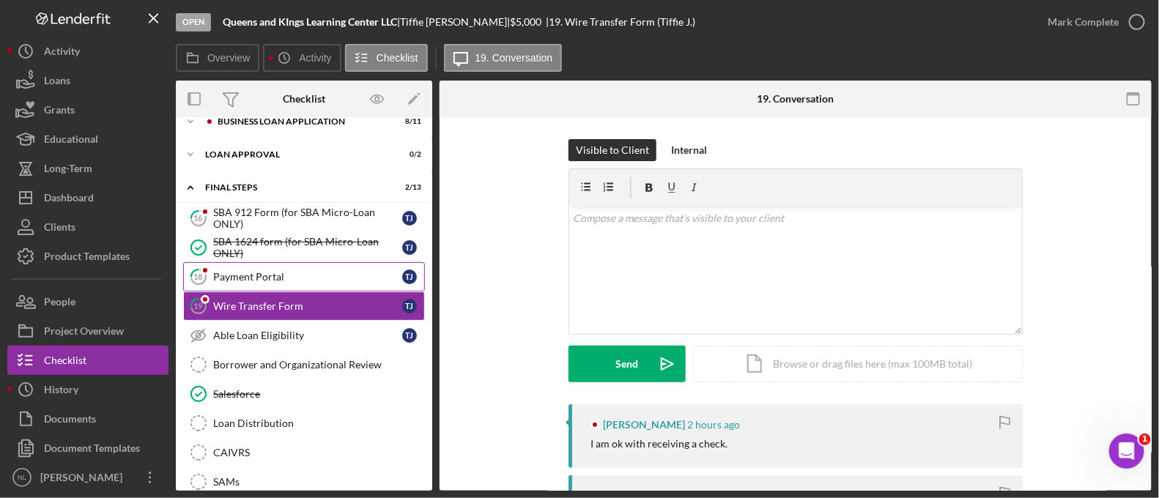
click at [284, 274] on div "Payment Portal" at bounding box center [307, 277] width 189 height 12
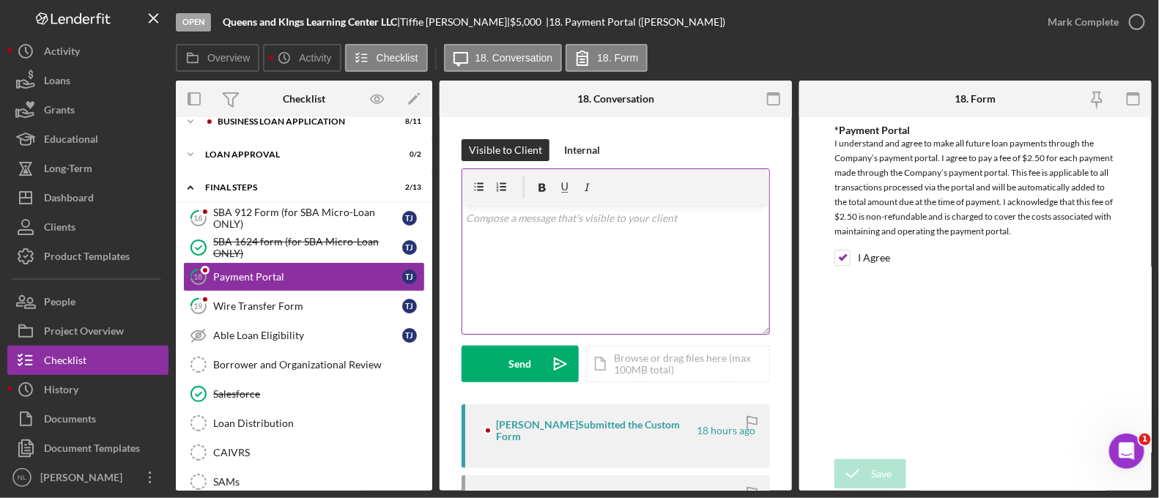
scroll to position [289, 0]
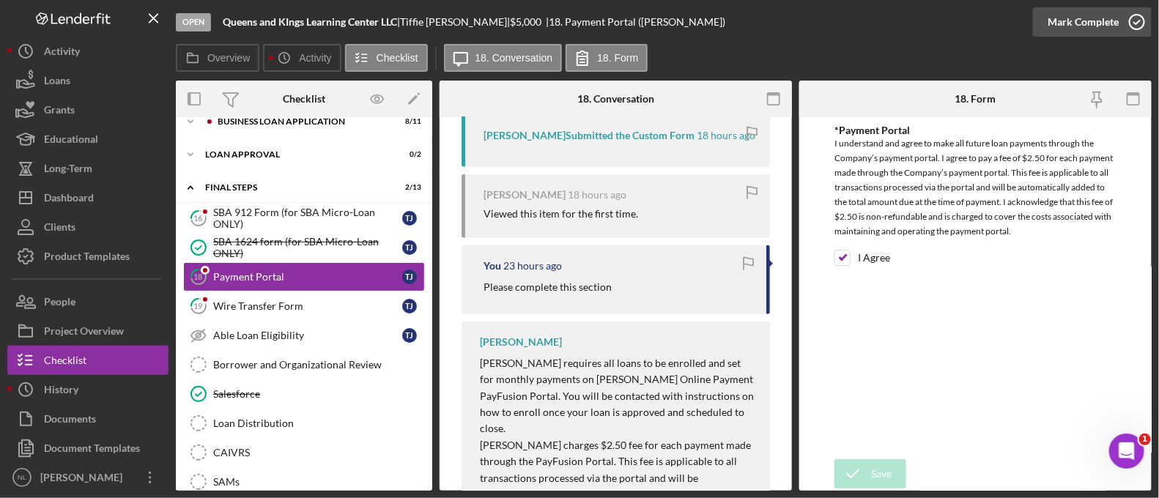
click at [1055, 24] on div "Mark Complete" at bounding box center [1082, 21] width 71 height 29
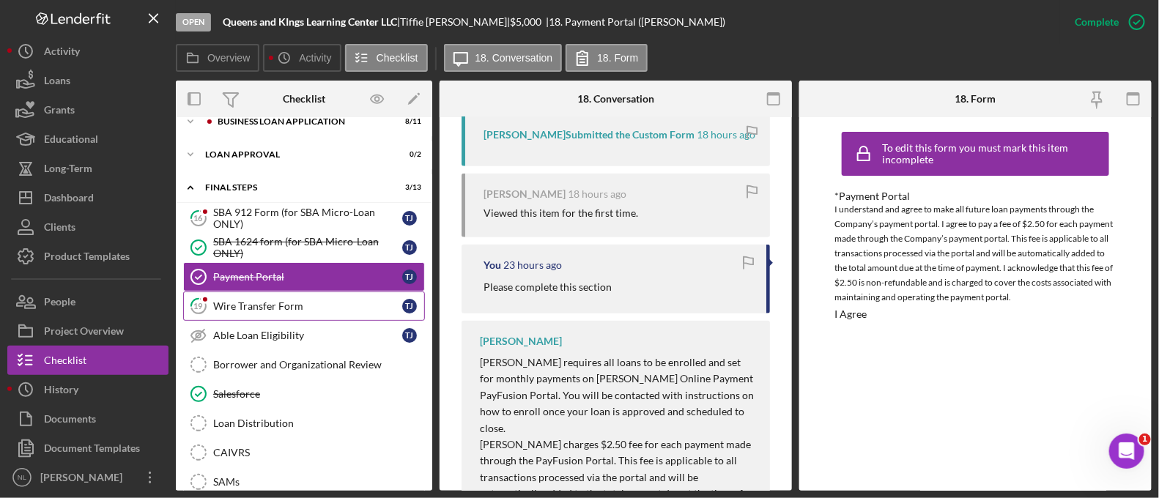
click at [275, 311] on link "19 Wire Transfer Form T J" at bounding box center [304, 305] width 242 height 29
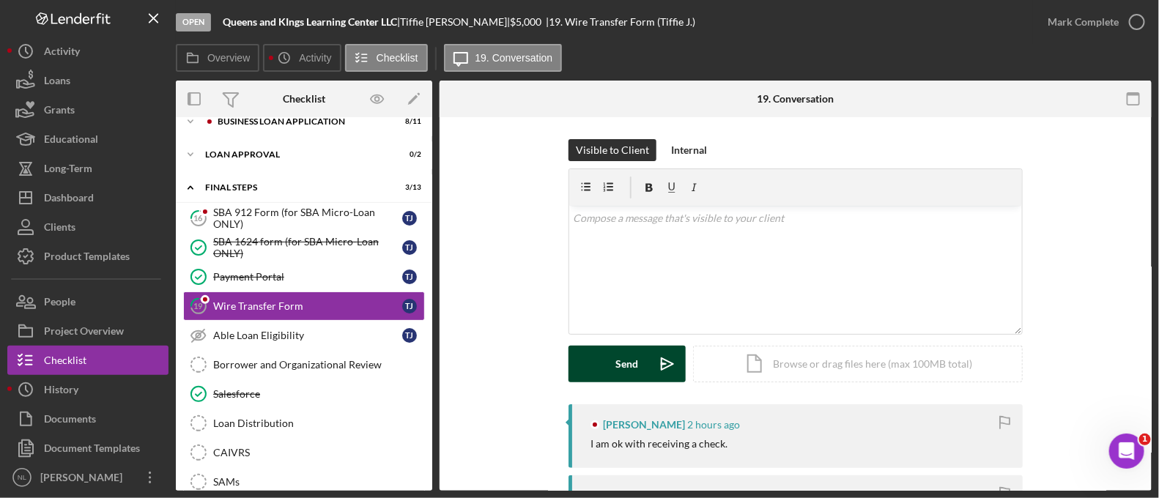
scroll to position [302, 0]
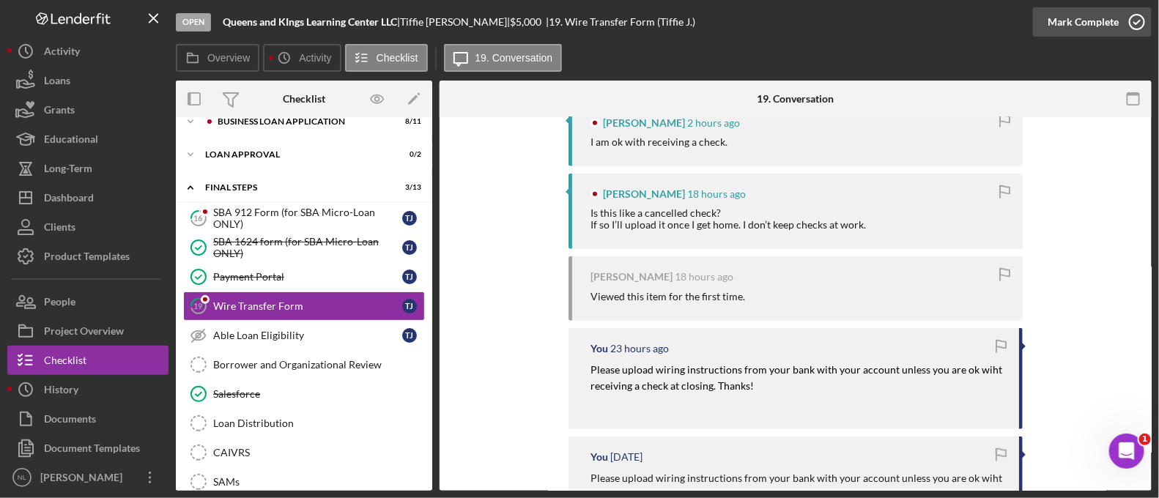
click at [1072, 21] on div "Mark Complete" at bounding box center [1082, 21] width 71 height 29
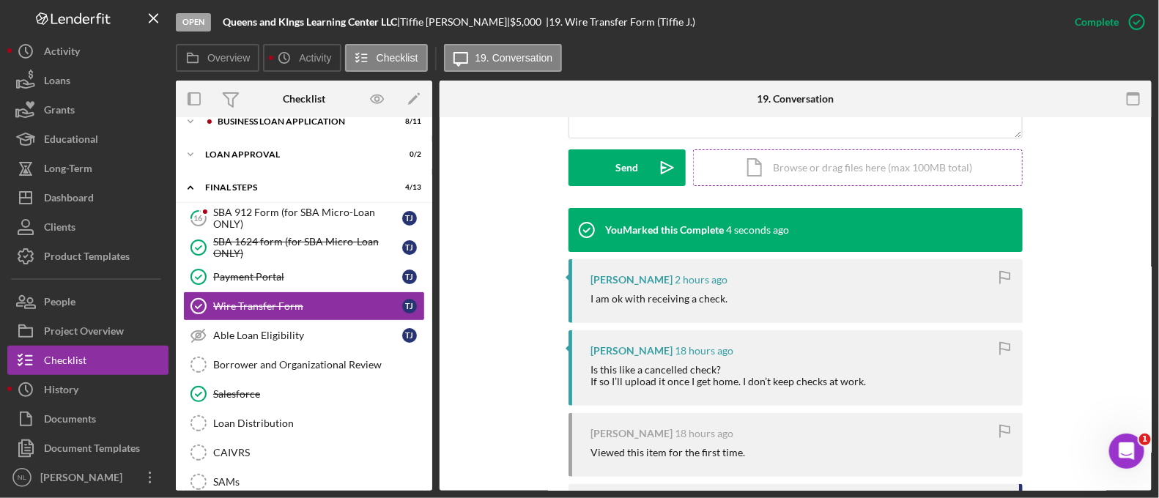
scroll to position [395, 0]
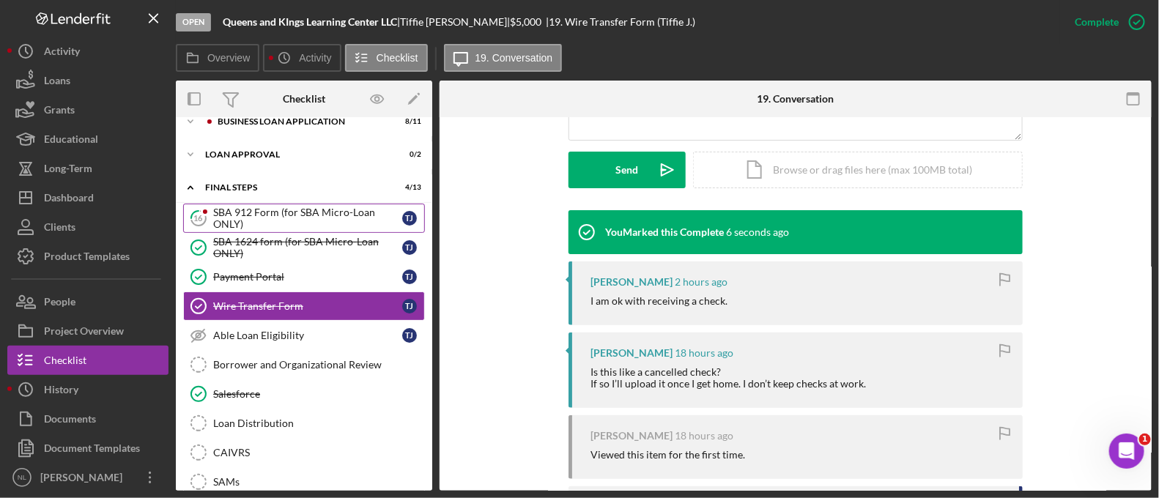
click at [261, 219] on div "SBA 912 Form (for SBA Micro-Loan ONLY)" at bounding box center [307, 218] width 189 height 23
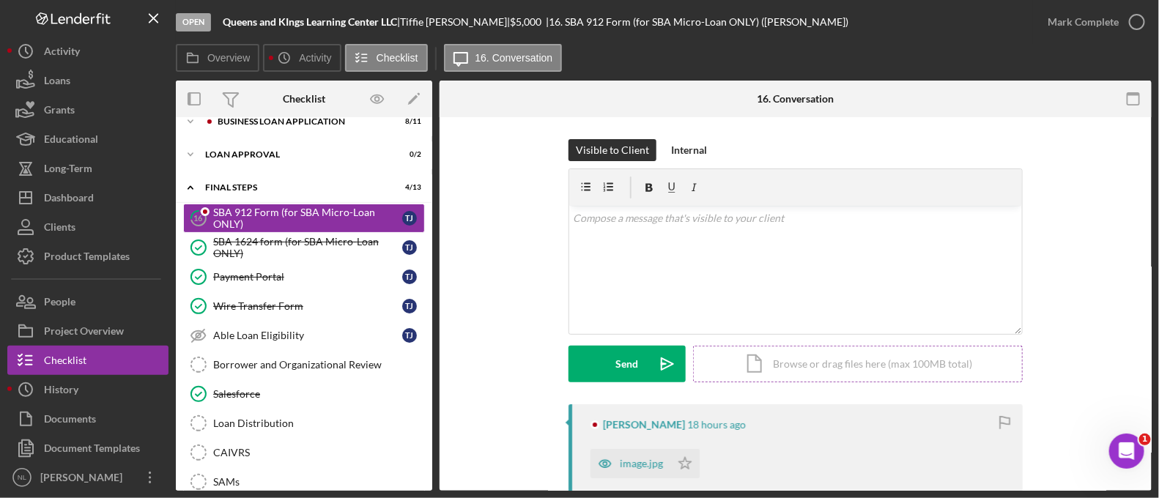
scroll to position [179, 0]
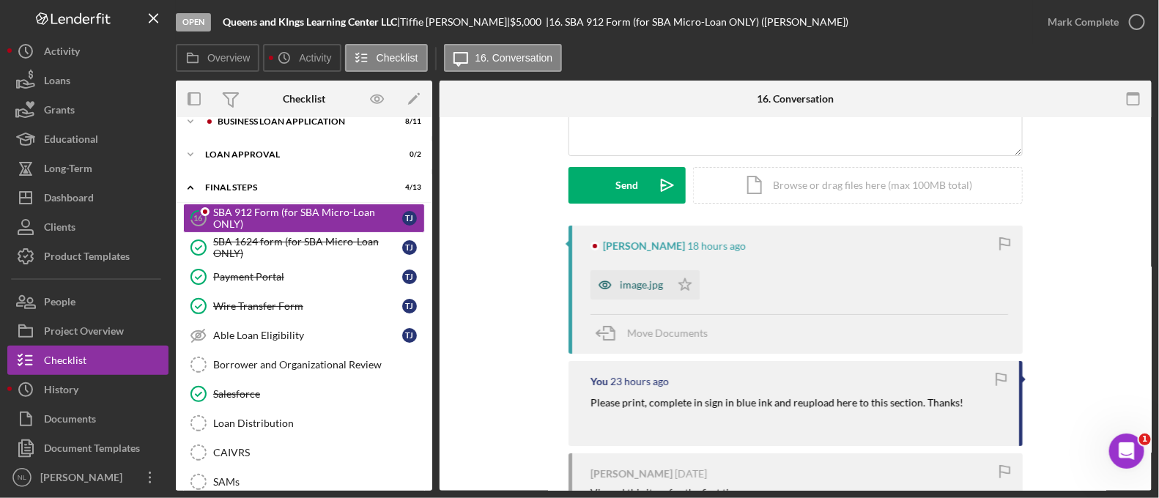
click at [644, 282] on div "image.jpg" at bounding box center [641, 285] width 43 height 12
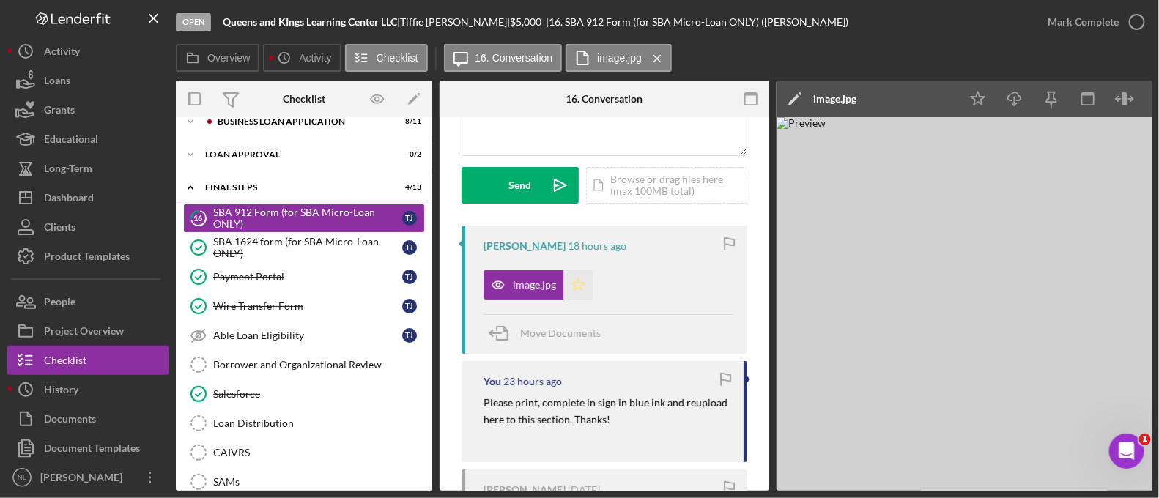
click at [573, 276] on icon "Icon/Star" at bounding box center [577, 284] width 29 height 29
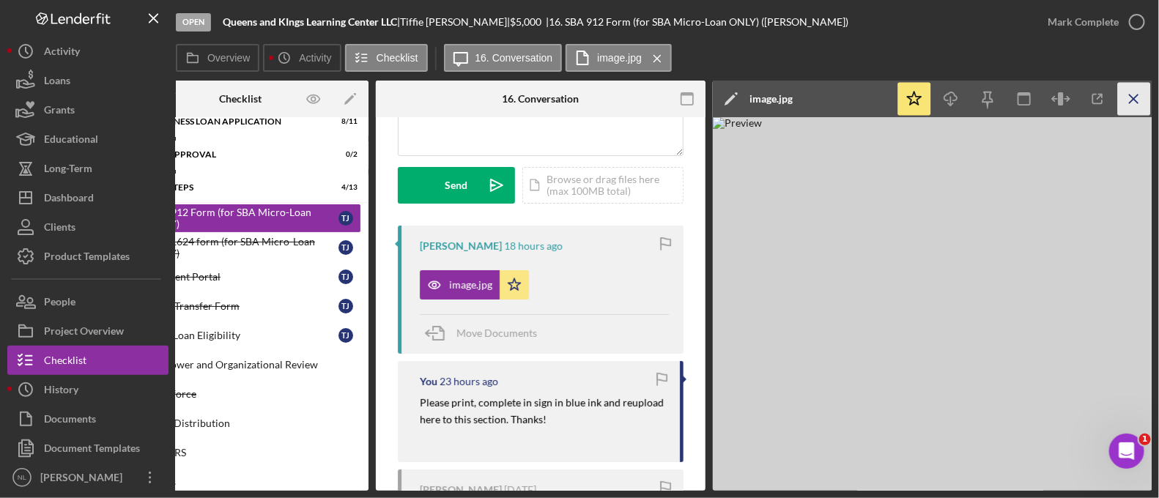
click at [1124, 101] on icon "Icon/Menu Close" at bounding box center [1134, 99] width 33 height 33
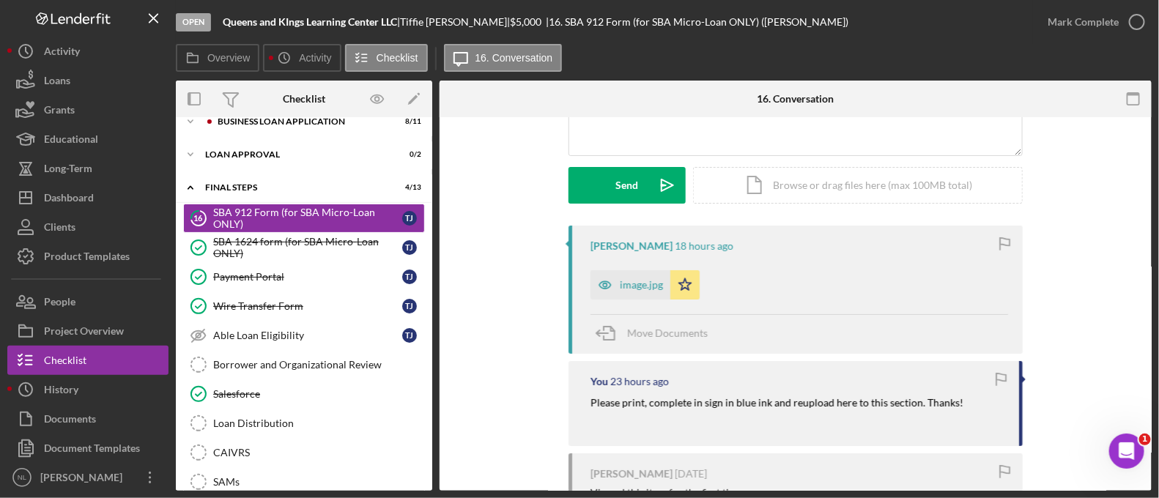
scroll to position [0, 0]
click at [1090, 23] on div "Mark Complete" at bounding box center [1082, 21] width 71 height 29
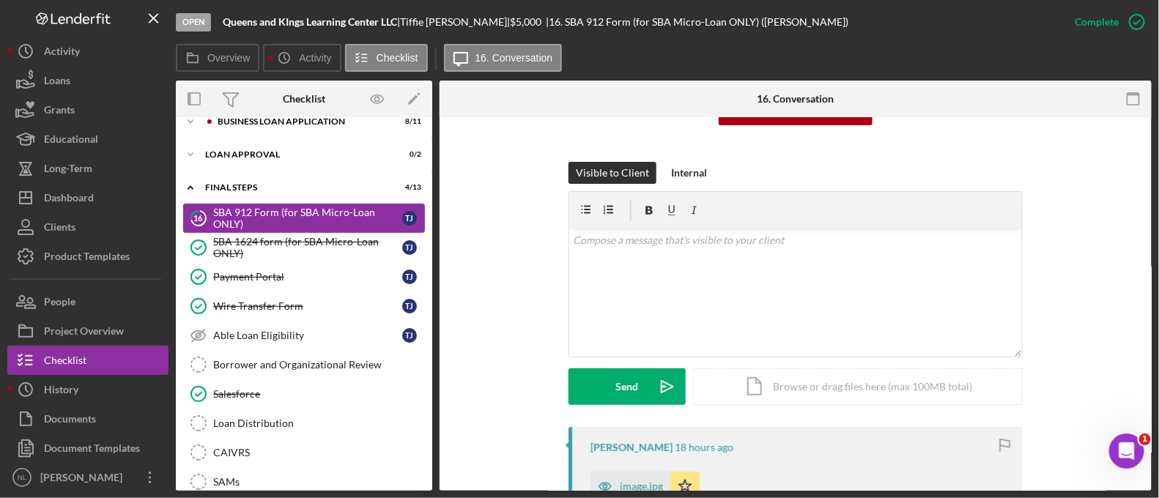
scroll to position [380, 0]
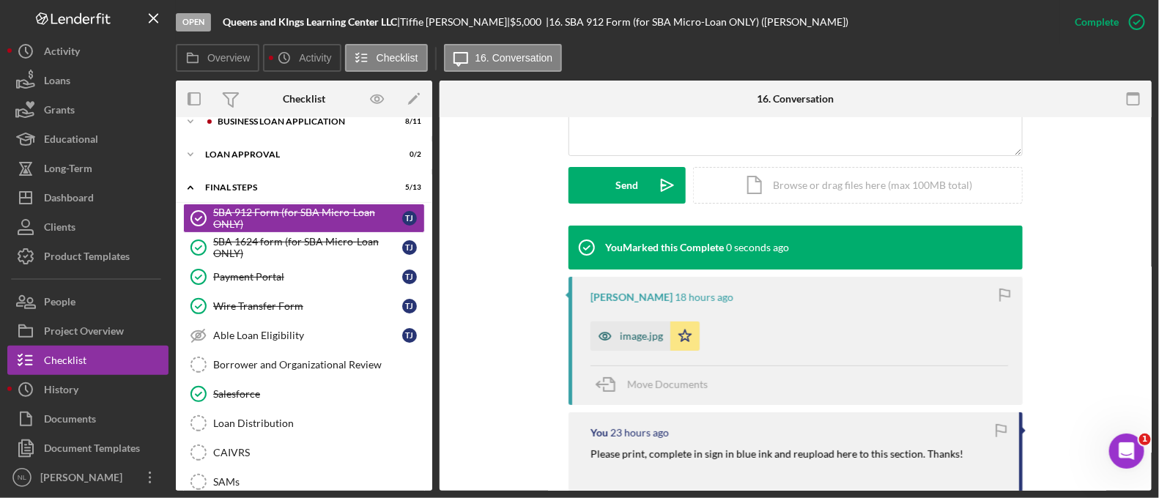
click at [635, 338] on div "image.jpg" at bounding box center [641, 336] width 43 height 12
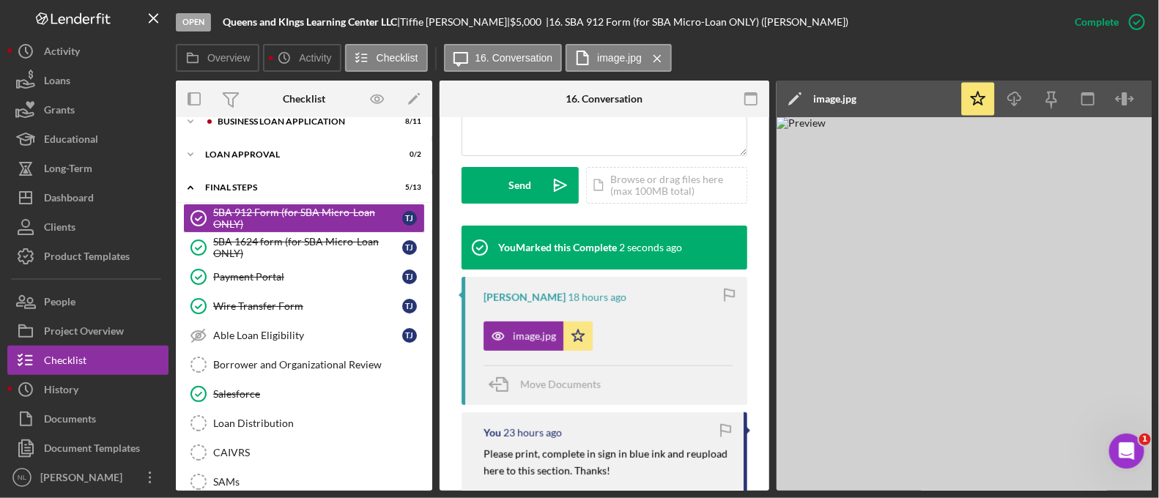
scroll to position [0, 64]
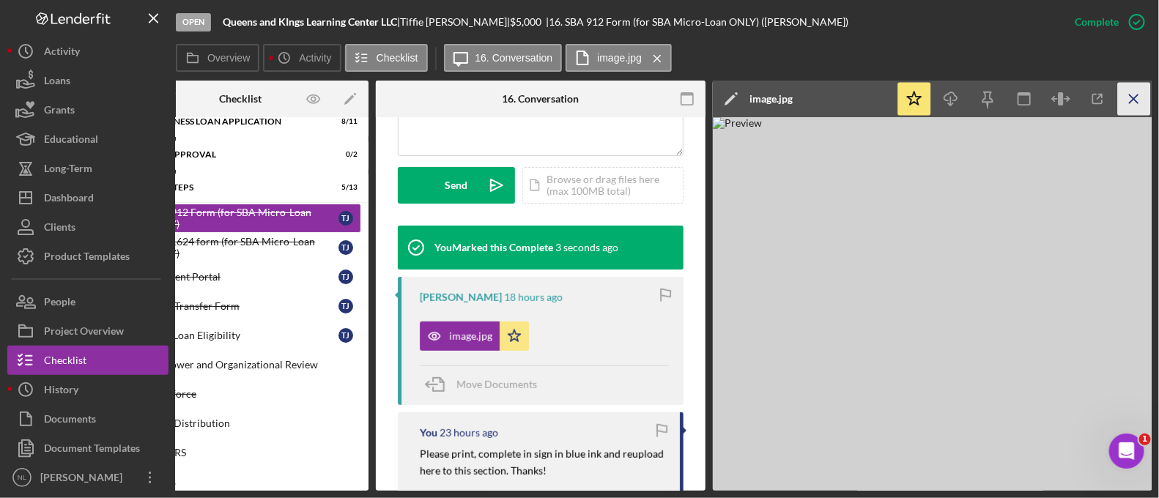
click at [1137, 97] on icon "Icon/Menu Close" at bounding box center [1134, 99] width 33 height 33
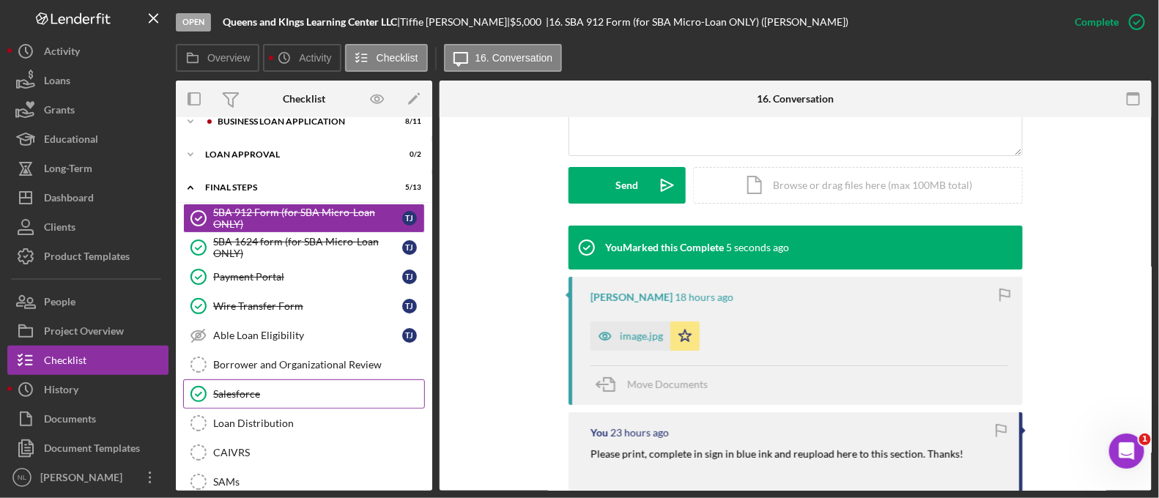
scroll to position [0, 0]
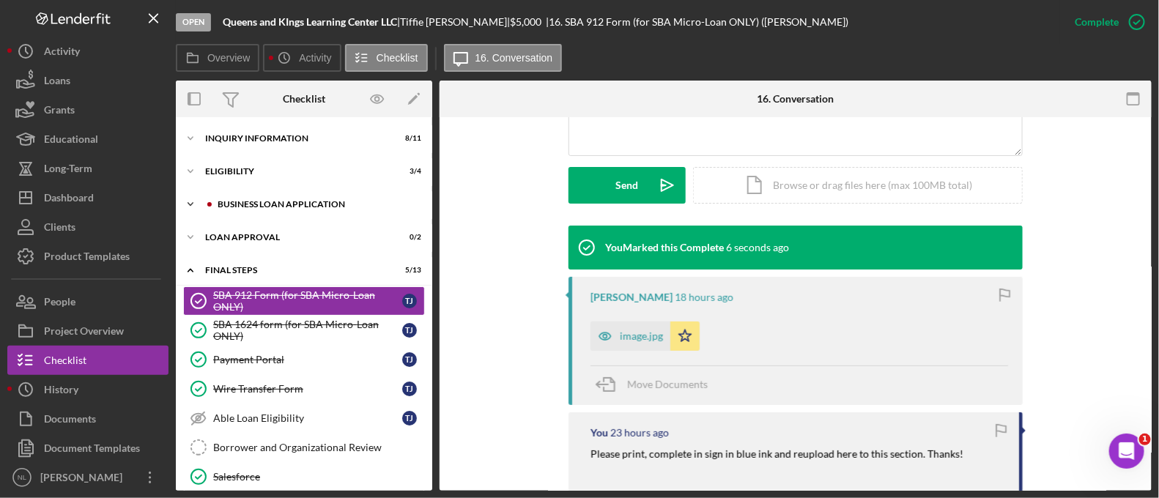
click at [261, 196] on div "Icon/Expander BUSINESS LOAN APPLICATION 8 / 11" at bounding box center [304, 204] width 256 height 29
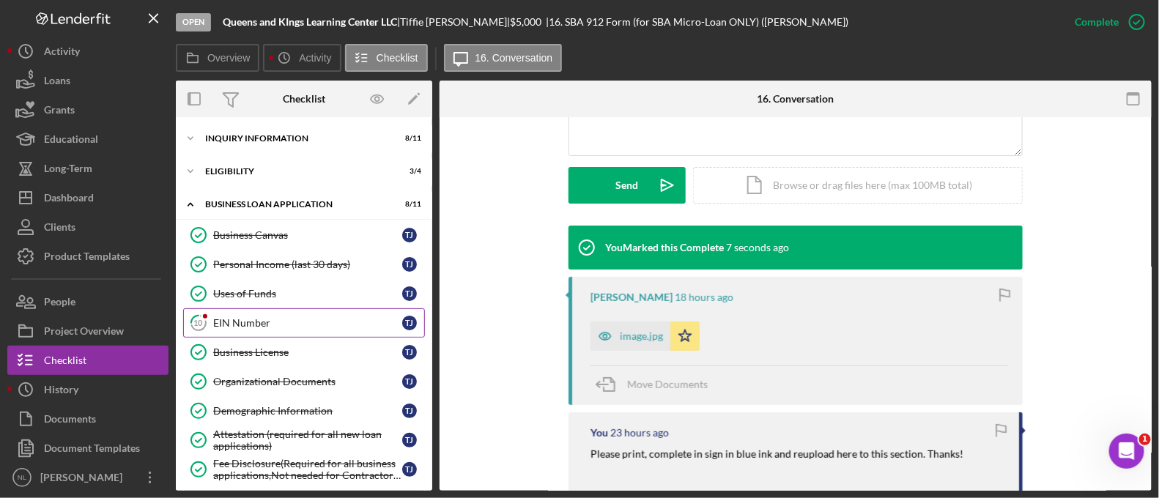
click at [267, 334] on link "10 EIN Number T J" at bounding box center [304, 322] width 242 height 29
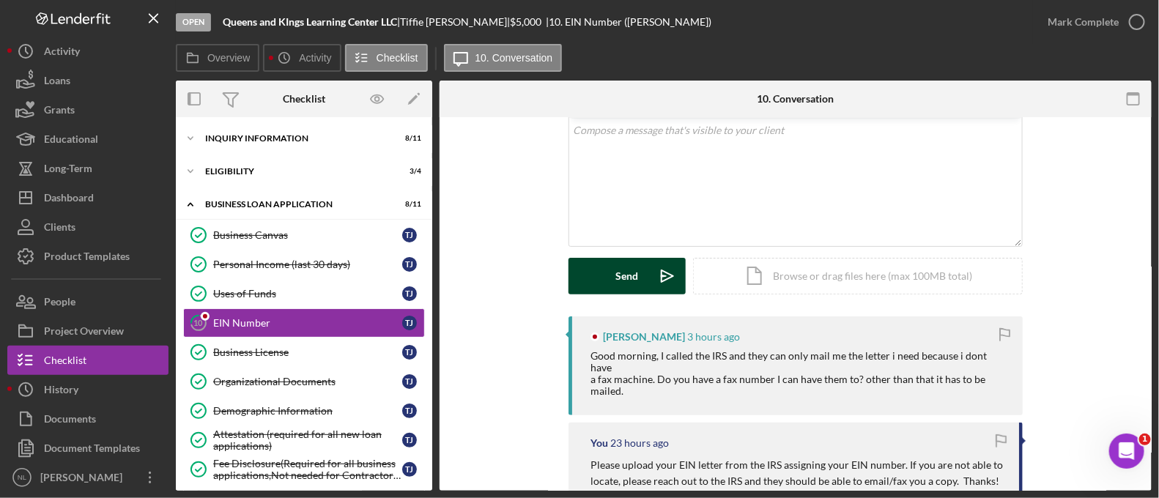
scroll to position [137, 0]
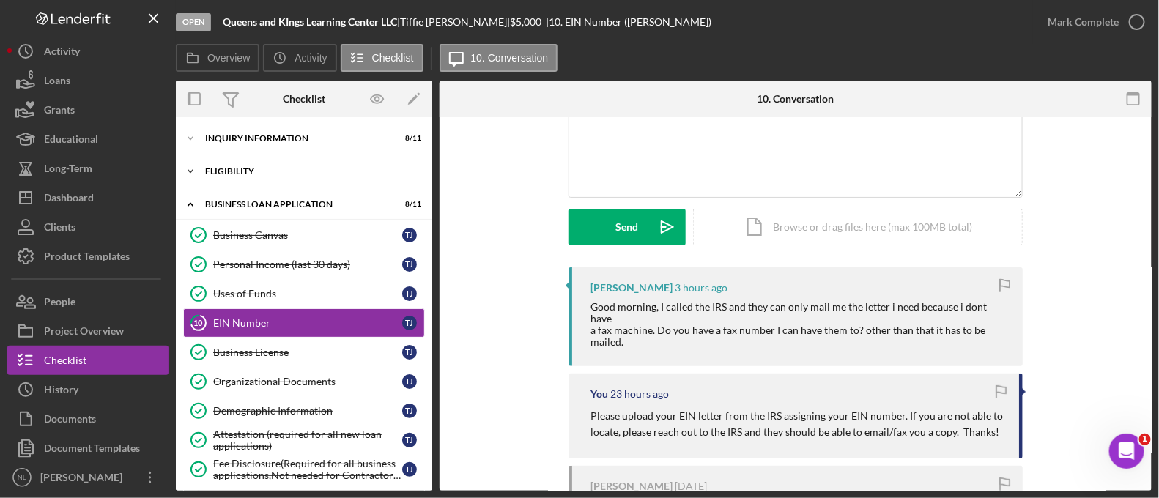
click at [245, 166] on div "Icon/Expander Eligibility 3 / 4" at bounding box center [304, 171] width 256 height 29
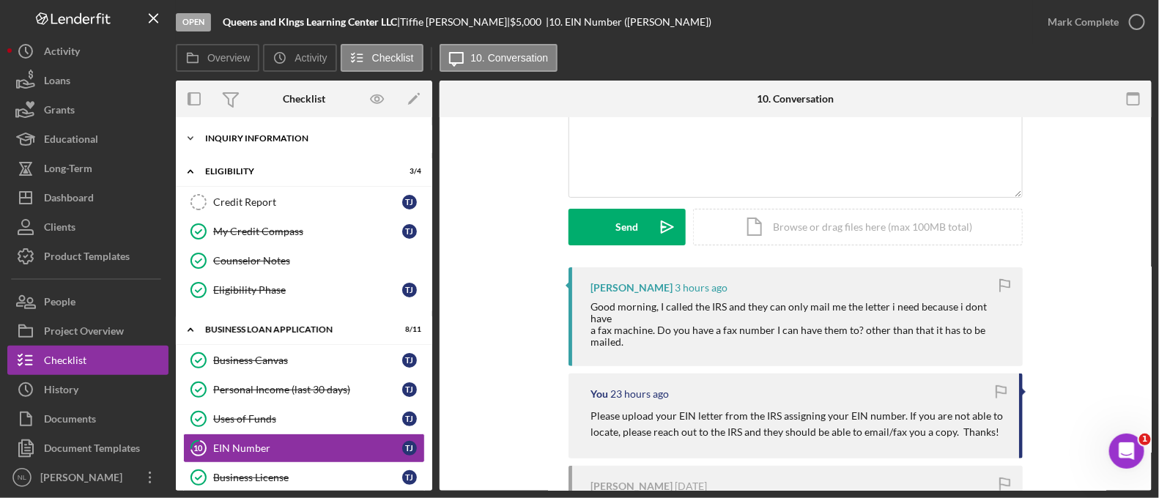
click at [243, 127] on div "Icon/Expander INQUIRY INFORMATION 8 / 11" at bounding box center [304, 138] width 256 height 29
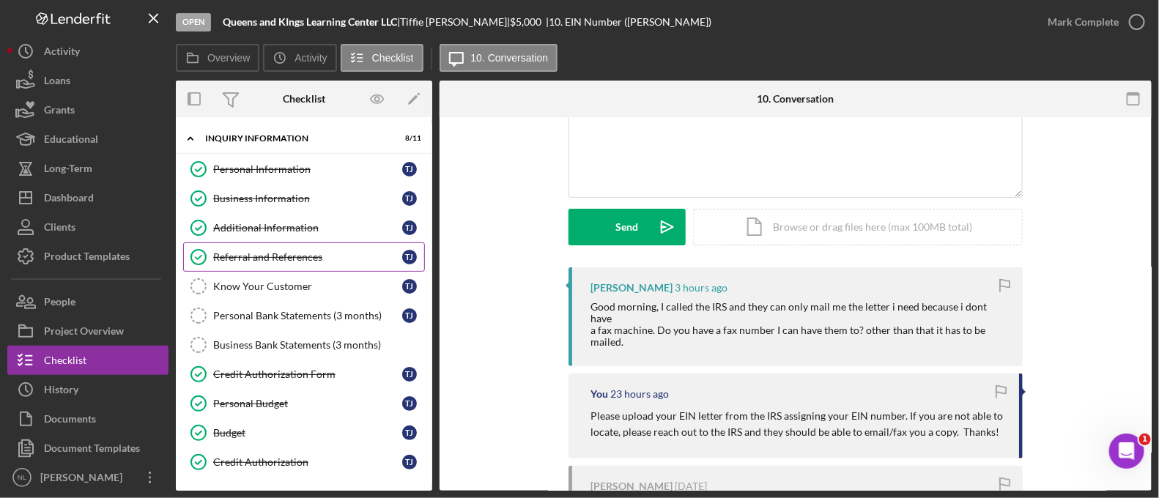
scroll to position [138, 0]
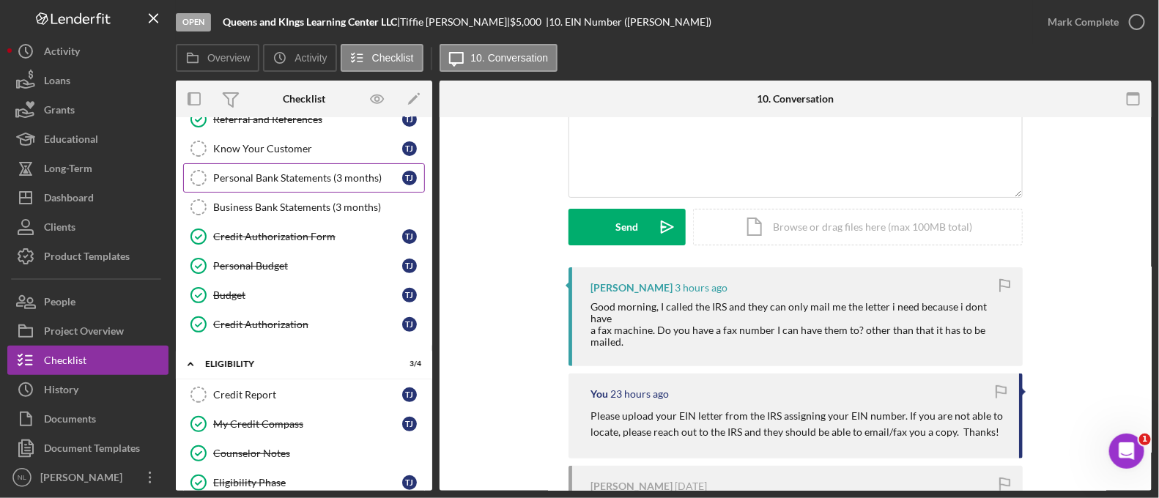
click at [289, 175] on div "Personal Bank Statements (3 months)" at bounding box center [307, 178] width 189 height 12
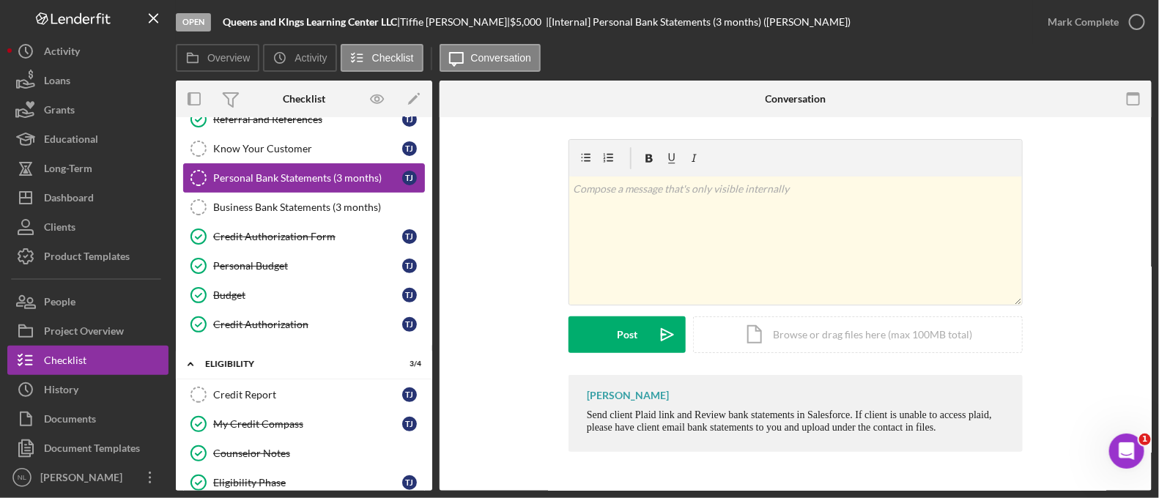
click at [264, 189] on link "Personal Bank Statements (3 months) Personal Bank Statements (3 months) T J" at bounding box center [304, 177] width 242 height 29
click at [267, 193] on link "Business Bank Statements (3 months) Business Bank Statements (3 months)" at bounding box center [304, 207] width 242 height 29
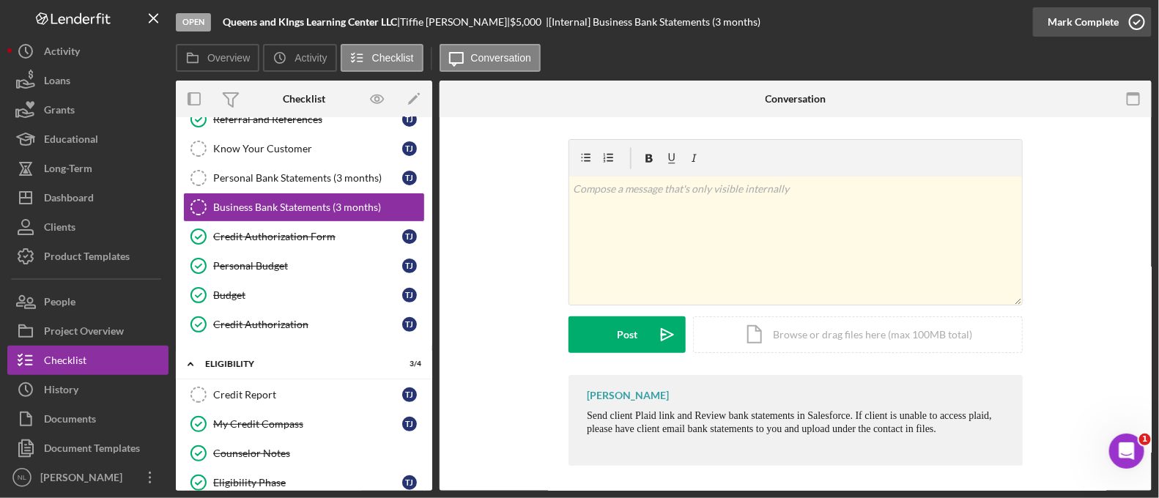
click at [1103, 21] on div "Mark Complete" at bounding box center [1082, 21] width 71 height 29
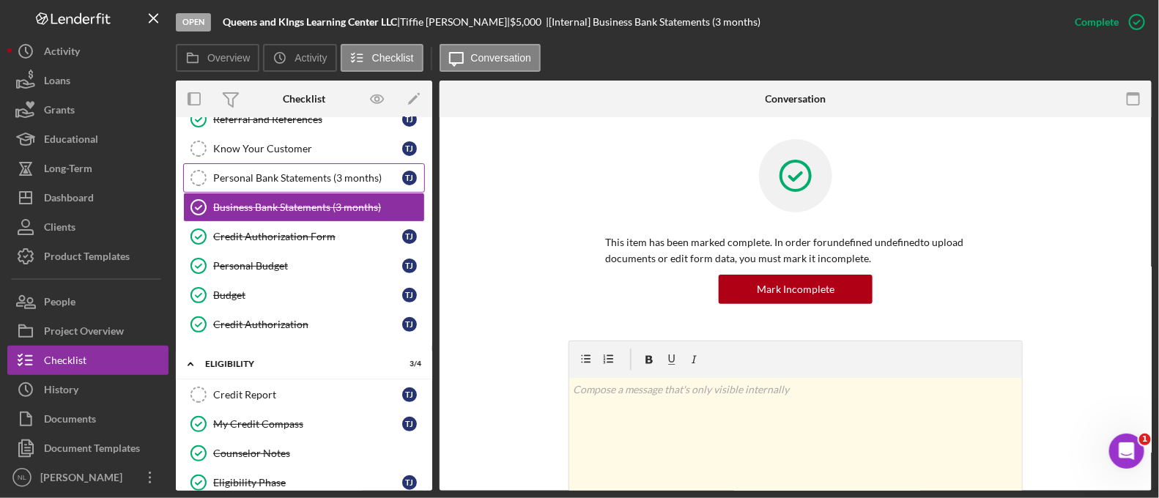
click at [311, 187] on link "Personal Bank Statements (3 months) Personal Bank Statements (3 months) T J" at bounding box center [304, 177] width 242 height 29
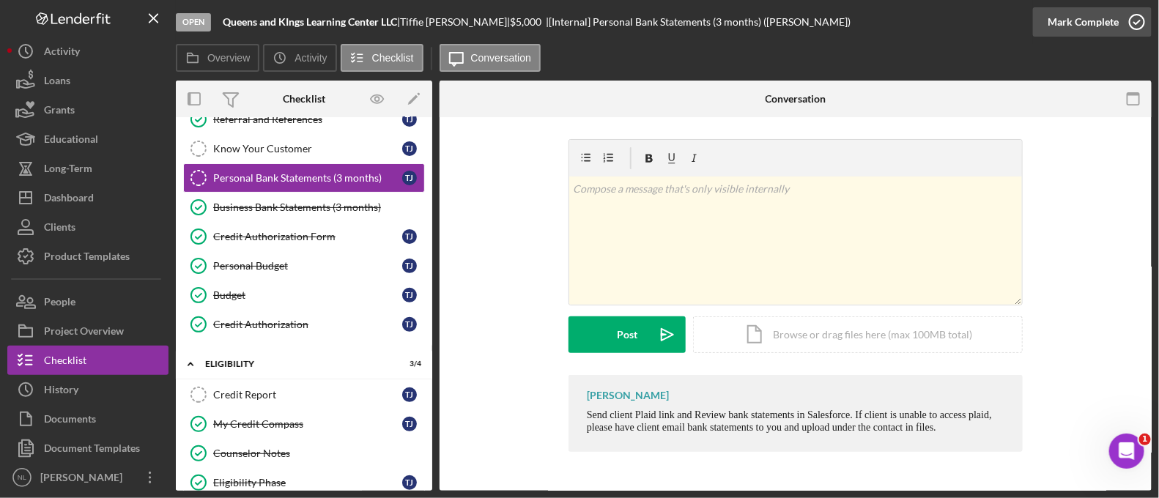
click at [1088, 30] on div "Mark Complete" at bounding box center [1082, 21] width 71 height 29
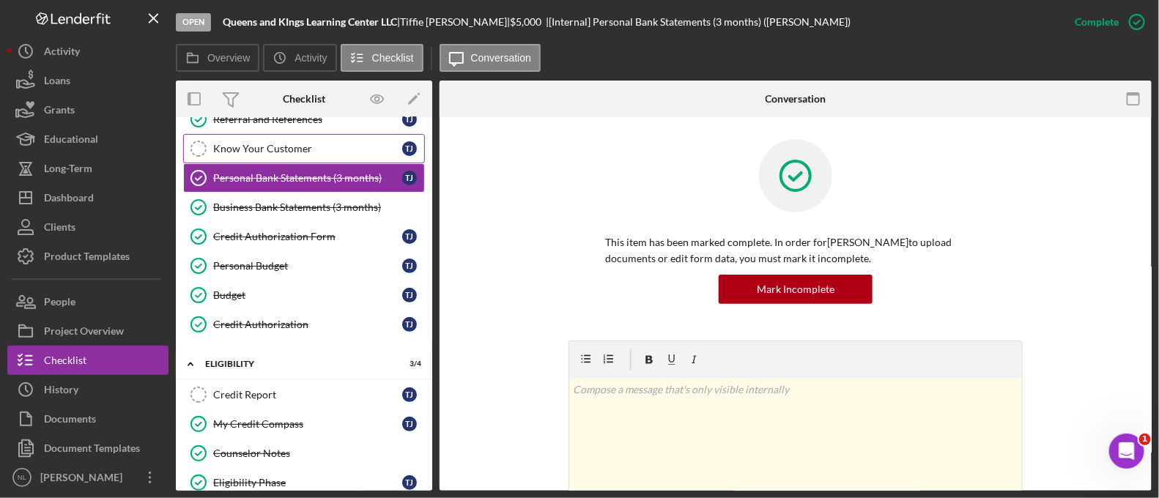
click at [303, 146] on div "Know Your Customer" at bounding box center [307, 149] width 189 height 12
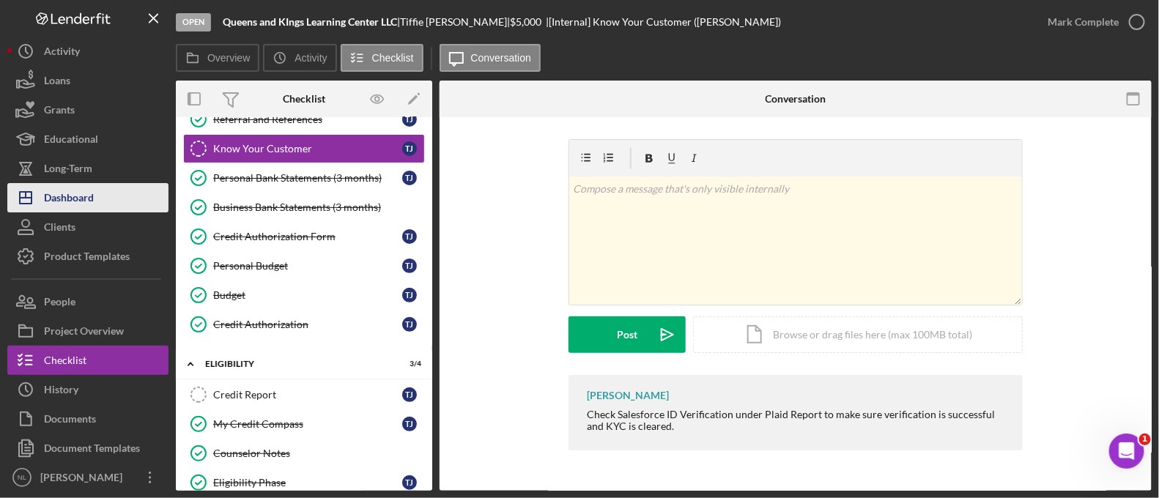
click at [89, 188] on div "Dashboard" at bounding box center [69, 199] width 50 height 33
